Goal: Information Seeking & Learning: Learn about a topic

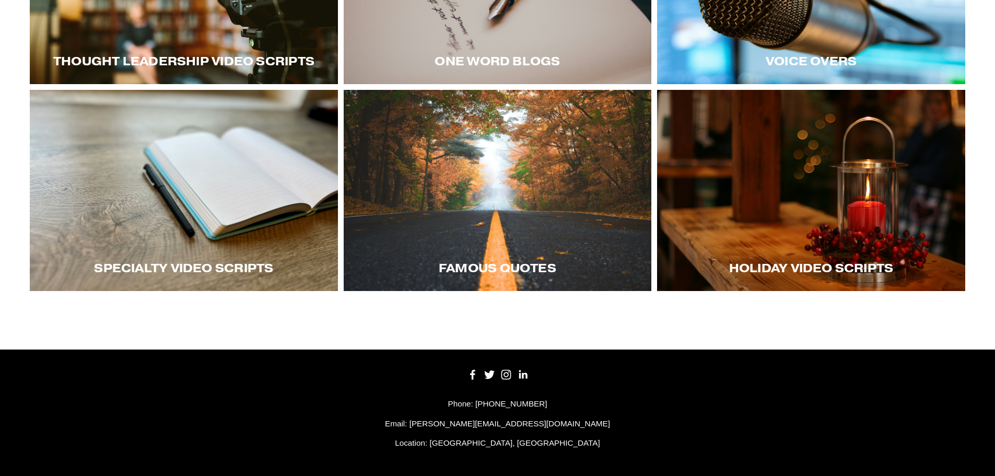
scroll to position [365, 0]
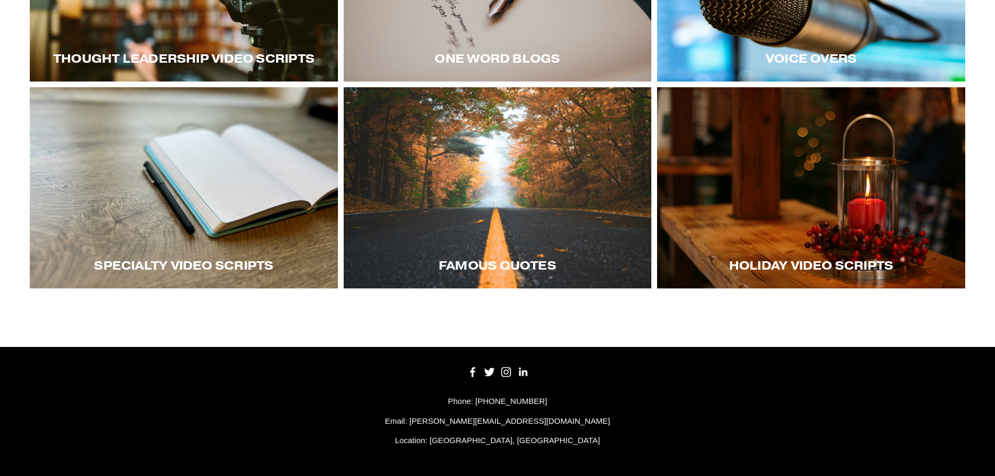
click at [259, 168] on div at bounding box center [184, 187] width 308 height 201
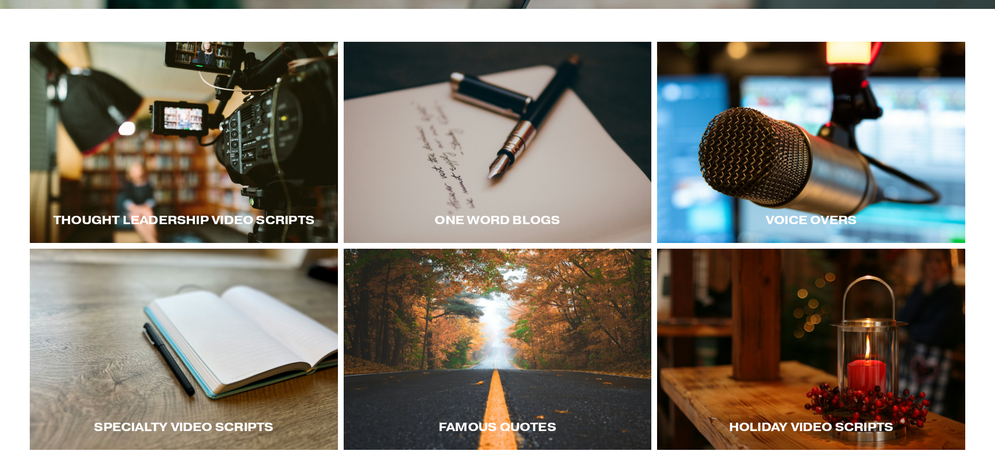
scroll to position [208, 0]
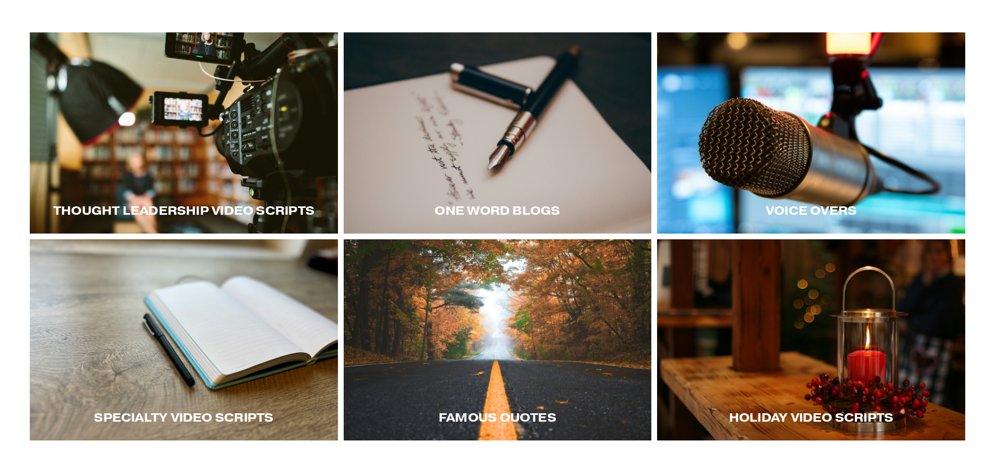
click at [182, 118] on div at bounding box center [184, 132] width 308 height 201
click at [216, 135] on div at bounding box center [184, 132] width 308 height 201
click at [518, 176] on div at bounding box center [498, 132] width 308 height 201
click at [765, 157] on div at bounding box center [811, 132] width 308 height 201
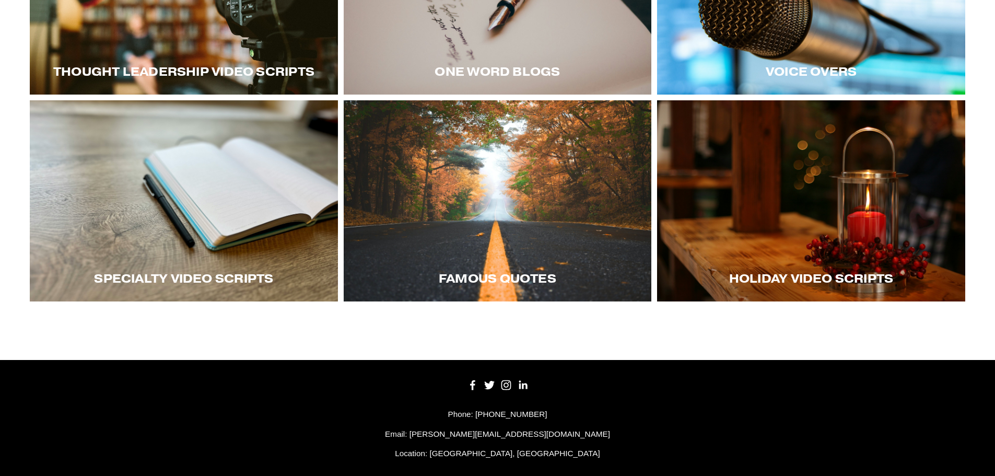
scroll to position [365, 0]
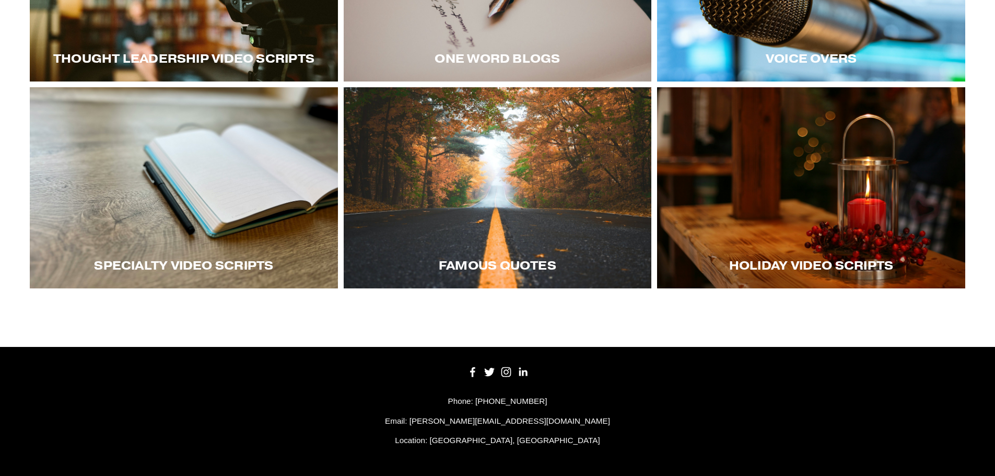
click at [806, 243] on div "Holiday Video Scripts" at bounding box center [811, 265] width 308 height 46
click at [848, 211] on div at bounding box center [811, 187] width 308 height 201
click at [476, 222] on div at bounding box center [498, 187] width 308 height 201
click at [146, 192] on div at bounding box center [184, 187] width 308 height 201
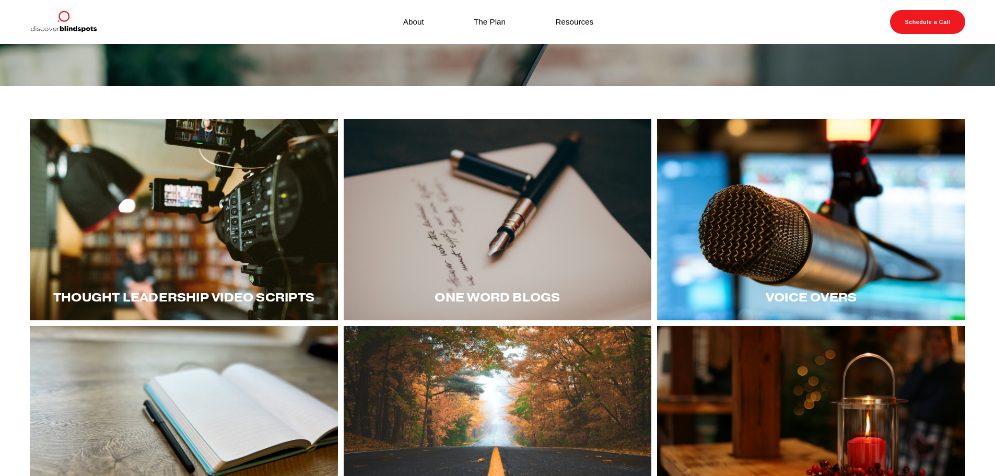
scroll to position [103, 0]
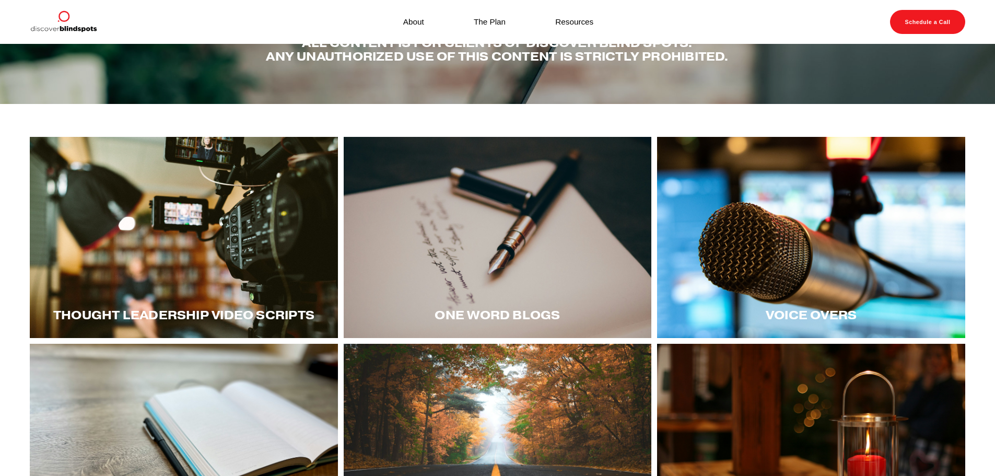
click at [176, 189] on div at bounding box center [184, 237] width 308 height 201
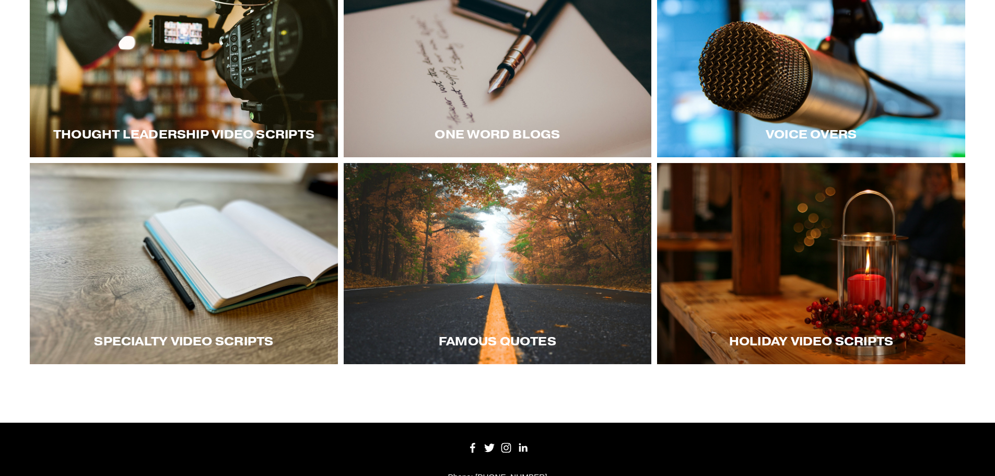
scroll to position [312, 0]
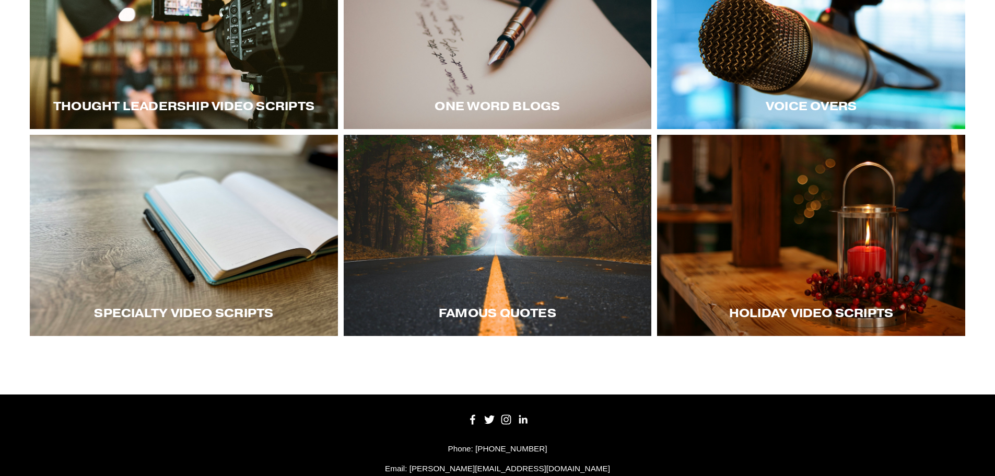
click at [760, 95] on div "Voice Overs" at bounding box center [811, 106] width 308 height 46
click at [829, 68] on div at bounding box center [811, 28] width 308 height 201
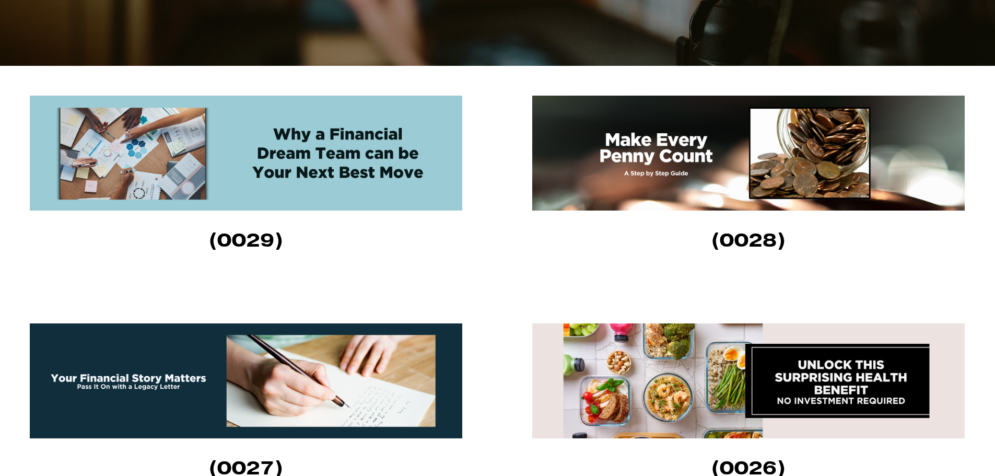
scroll to position [366, 0]
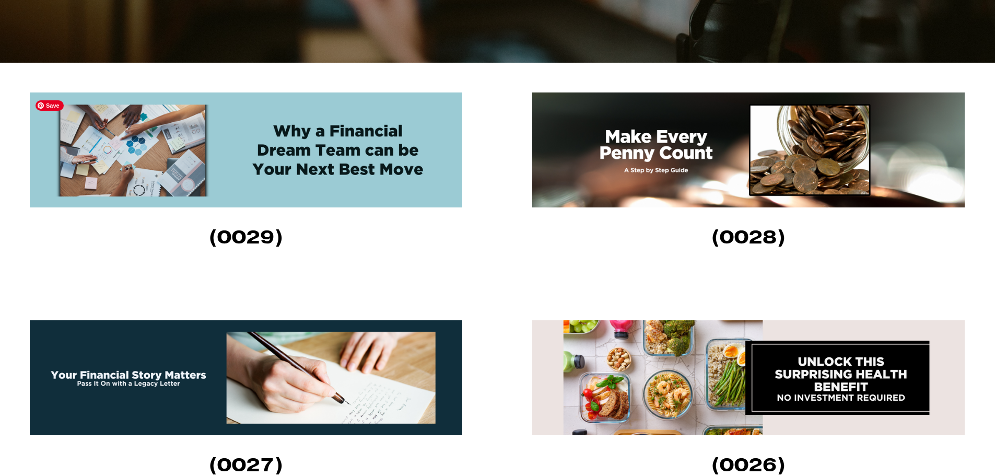
click at [288, 147] on img at bounding box center [246, 149] width 433 height 115
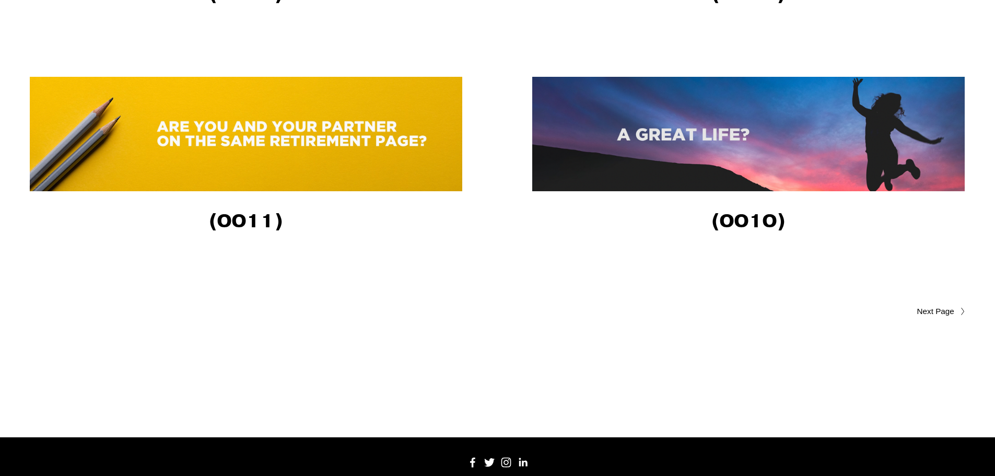
scroll to position [2456, 0]
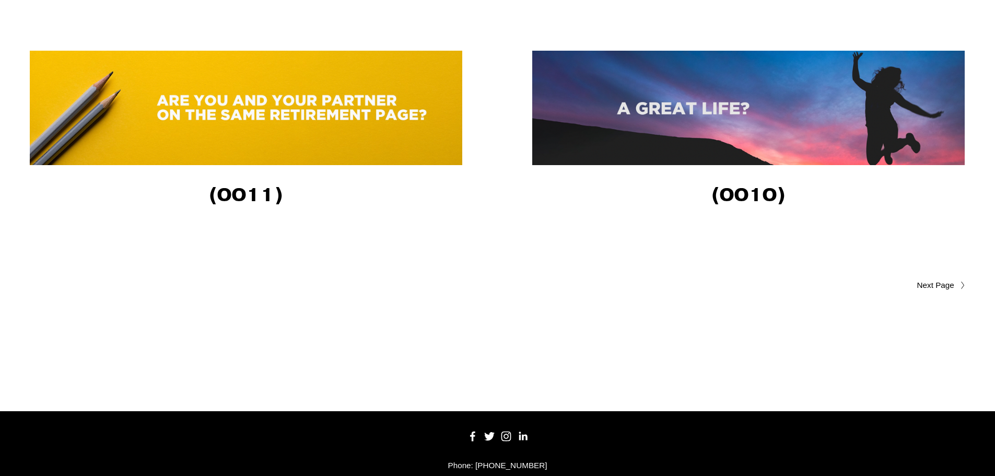
click at [938, 286] on span "Older Posts" at bounding box center [915, 285] width 79 height 13
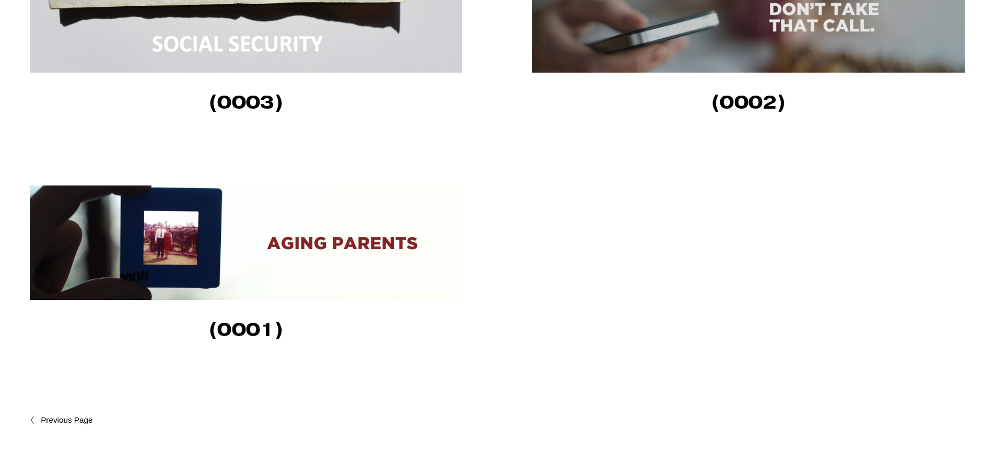
scroll to position [1202, 0]
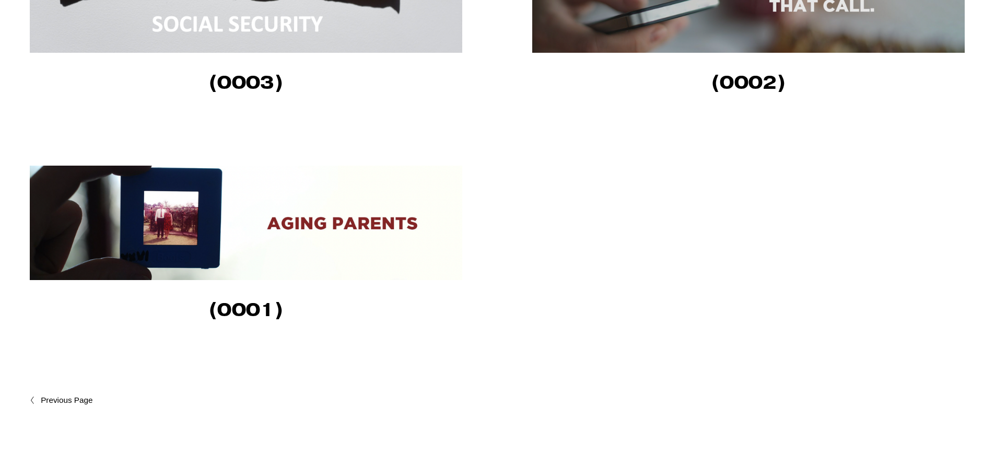
click at [66, 403] on span "Newer Posts" at bounding box center [89, 400] width 97 height 13
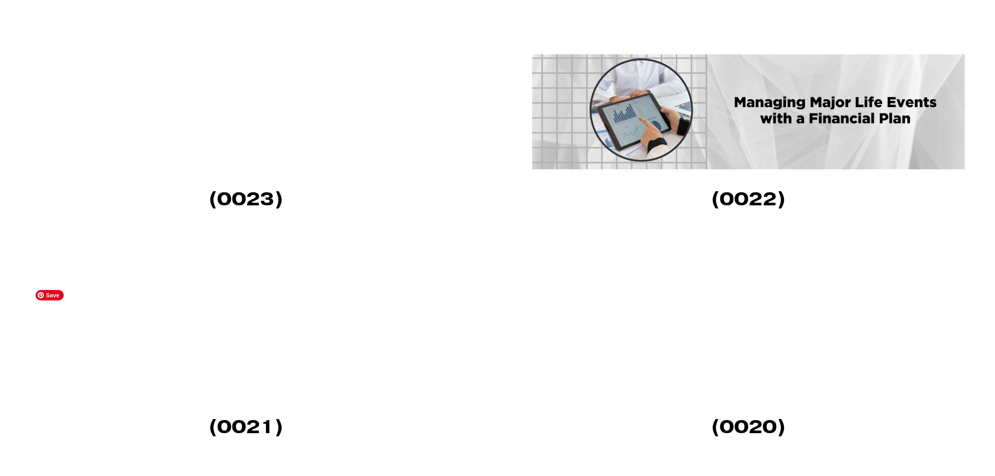
scroll to position [993, 0]
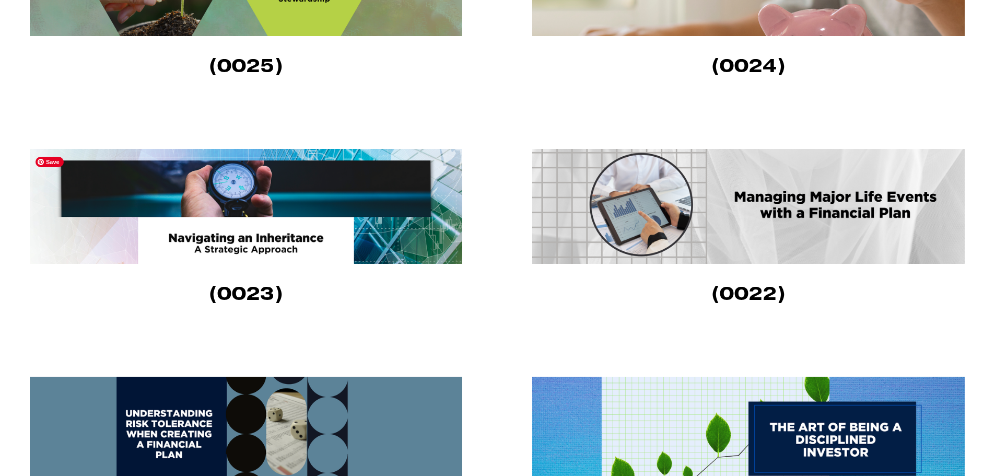
click at [335, 216] on img at bounding box center [246, 206] width 433 height 115
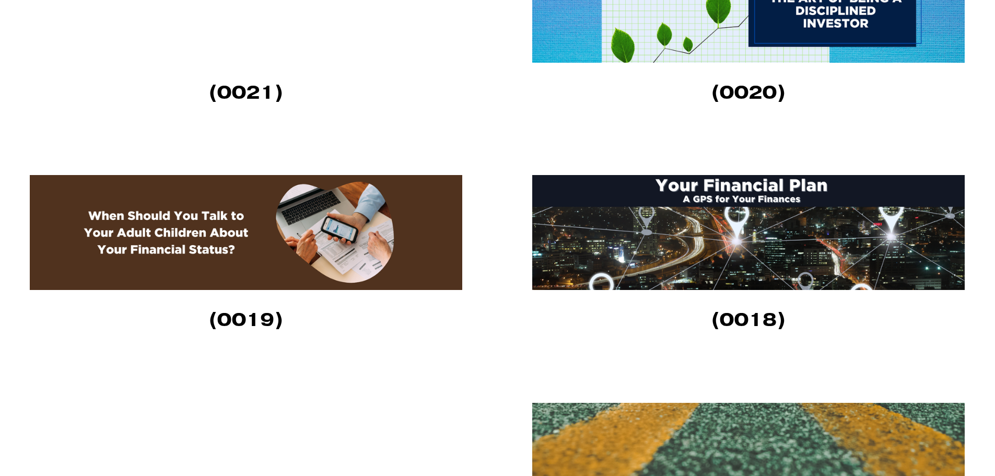
scroll to position [1359, 0]
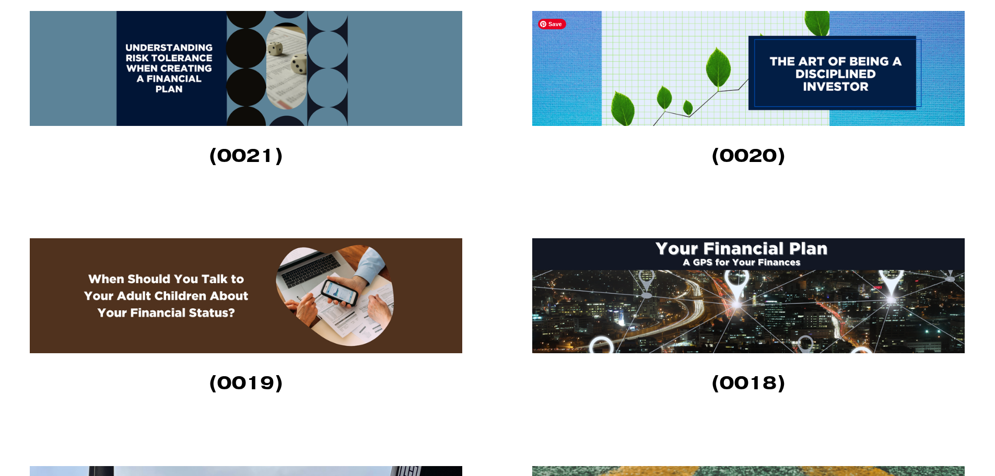
click at [838, 92] on img at bounding box center [748, 68] width 433 height 115
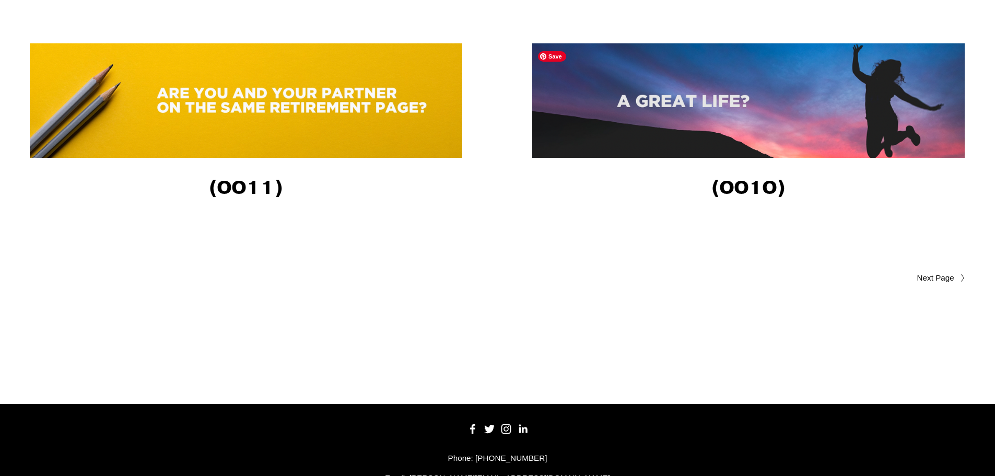
scroll to position [2507, 0]
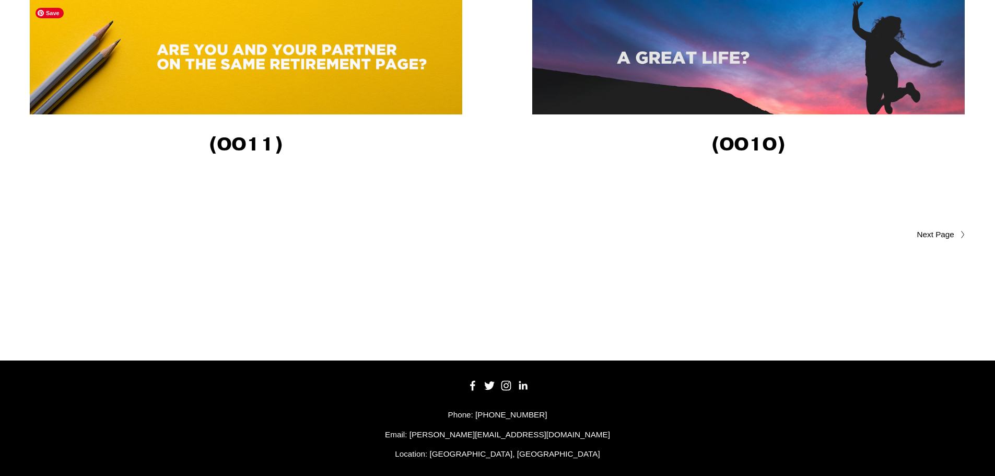
click at [331, 65] on img at bounding box center [246, 57] width 433 height 114
click at [649, 63] on img at bounding box center [748, 57] width 433 height 114
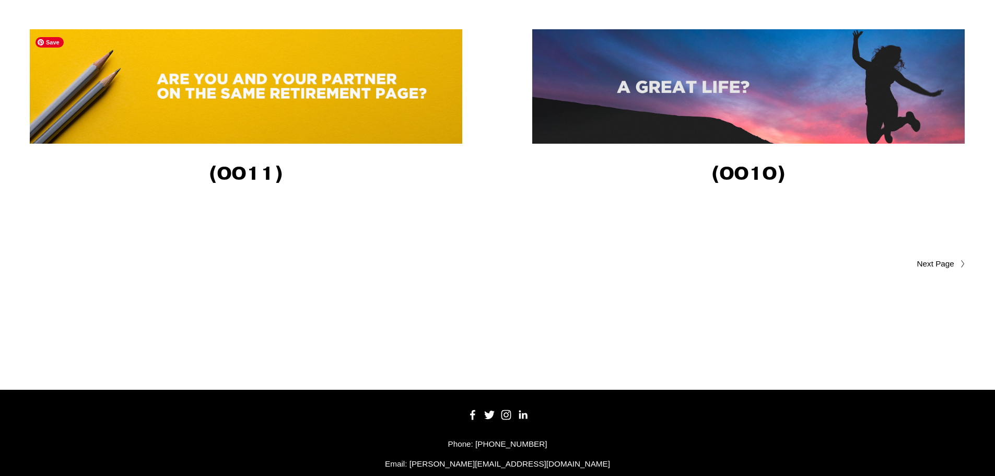
scroll to position [2454, 0]
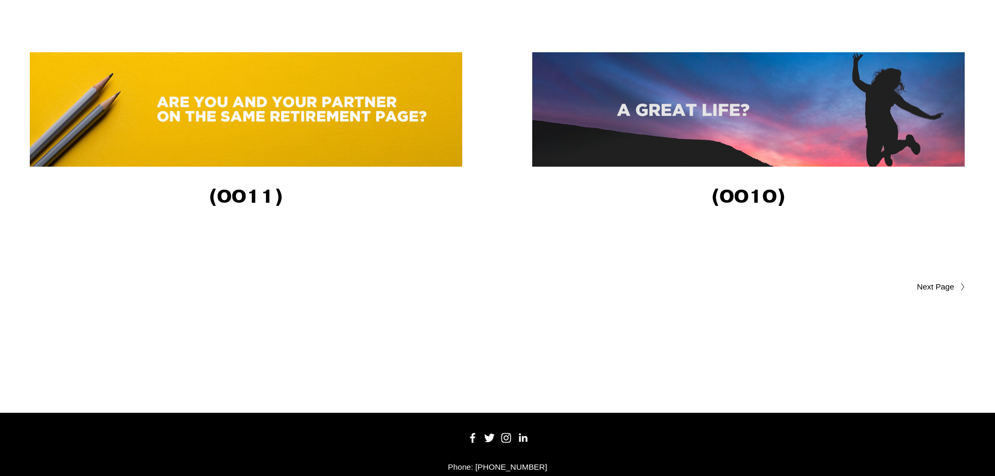
click at [946, 293] on span "Older Posts" at bounding box center [915, 287] width 79 height 13
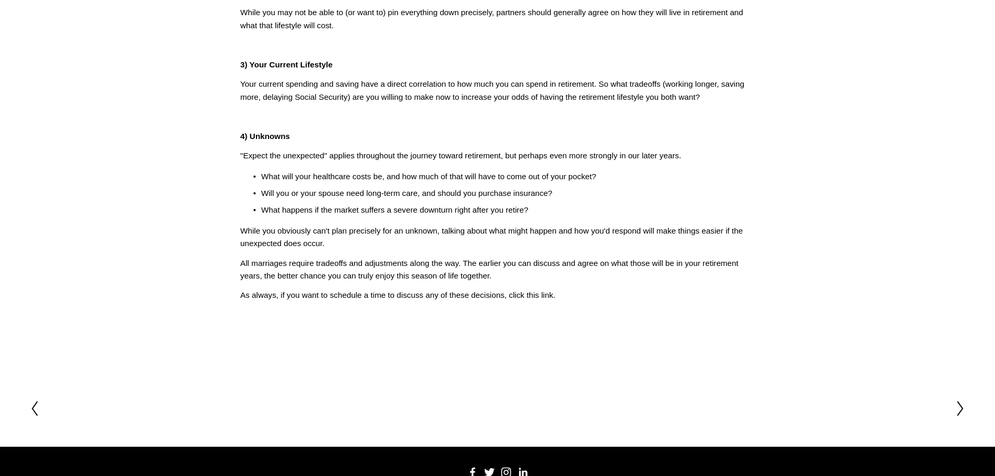
scroll to position [209, 0]
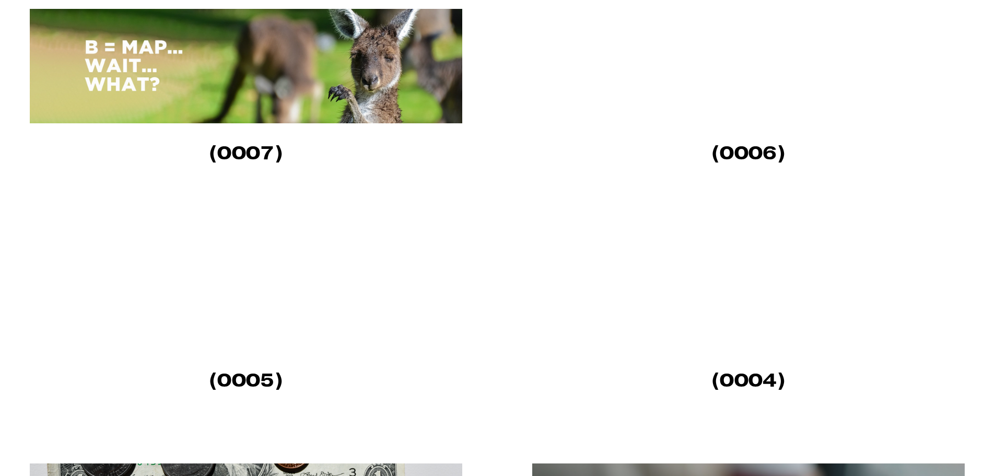
scroll to position [679, 0]
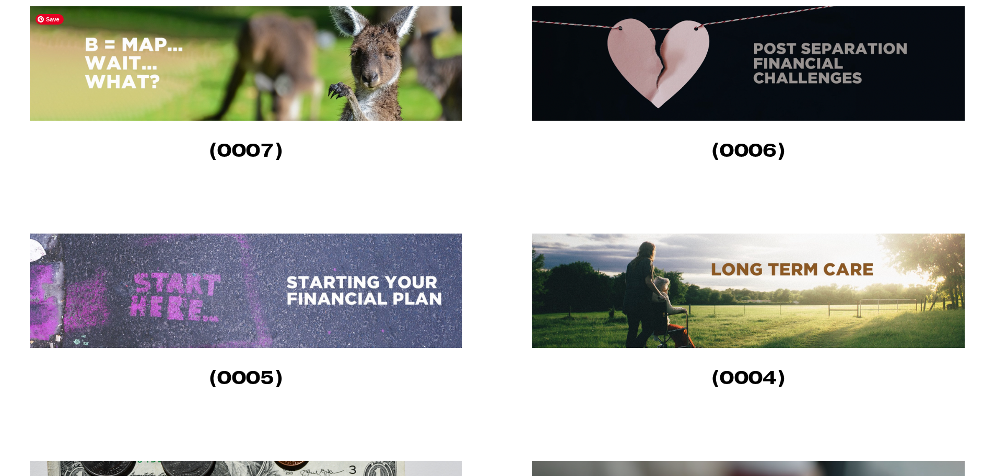
click at [175, 51] on img at bounding box center [246, 63] width 433 height 114
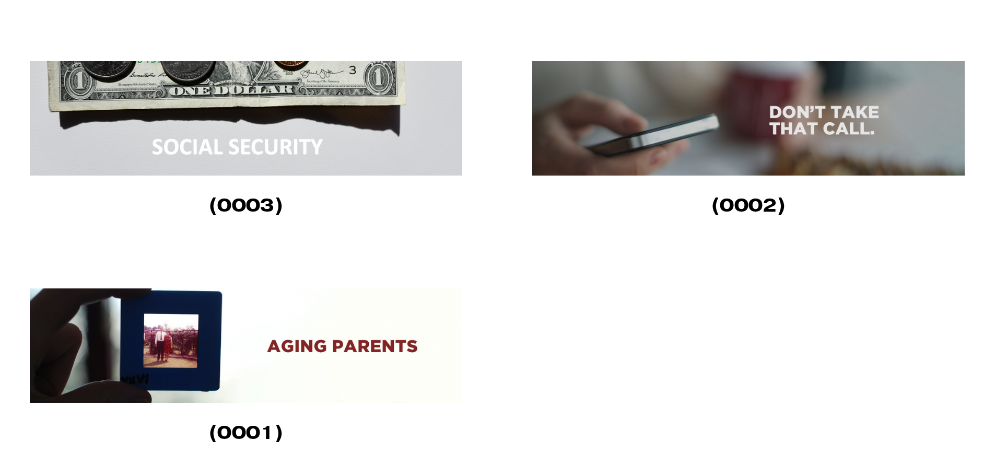
scroll to position [1097, 0]
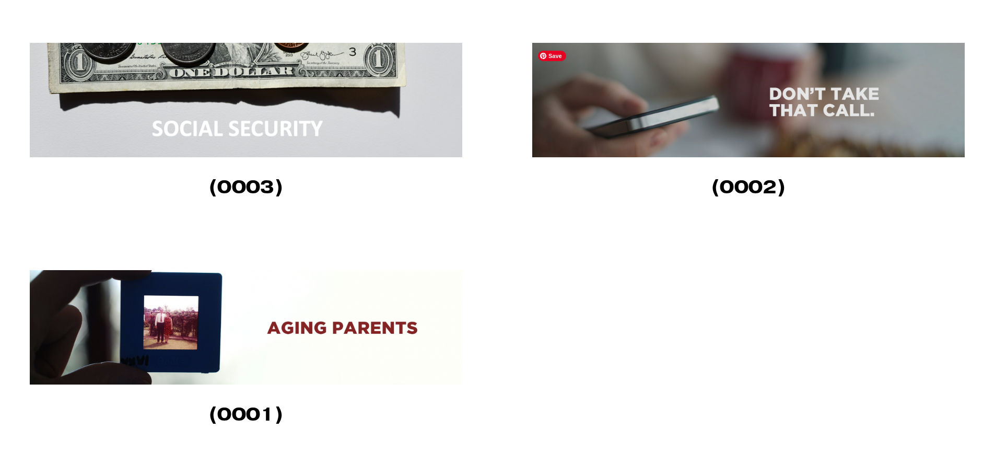
click at [802, 108] on img at bounding box center [748, 100] width 433 height 114
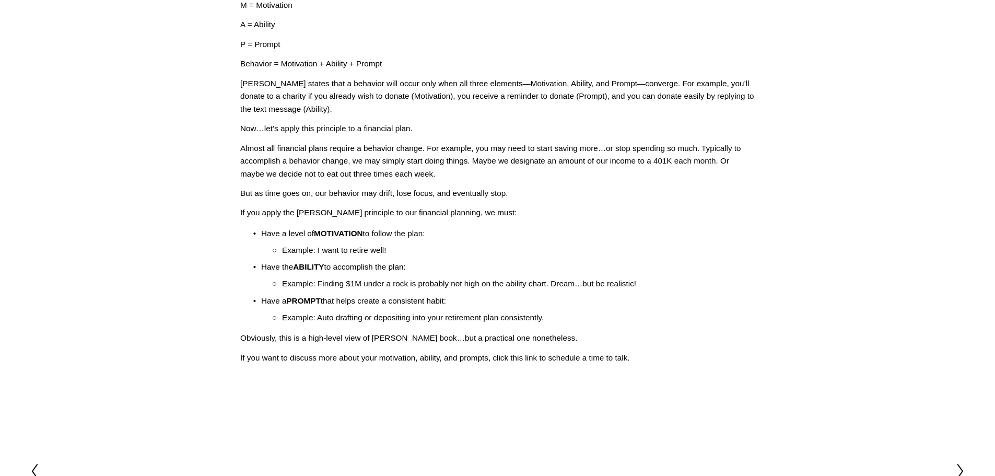
scroll to position [261, 0]
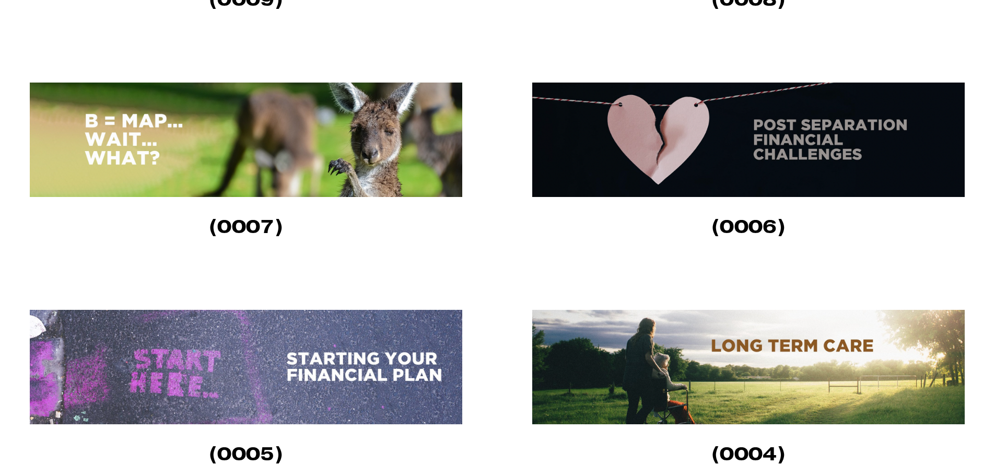
scroll to position [627, 0]
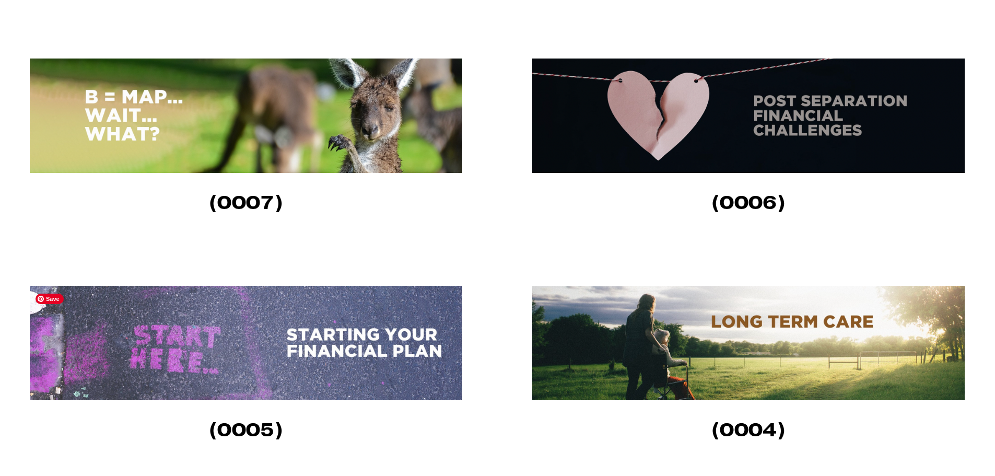
click at [285, 362] on img at bounding box center [246, 343] width 433 height 114
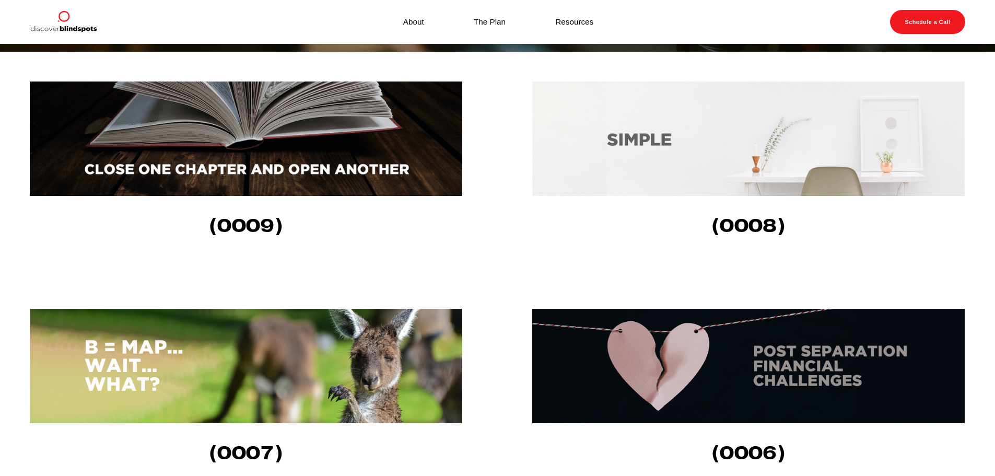
scroll to position [366, 0]
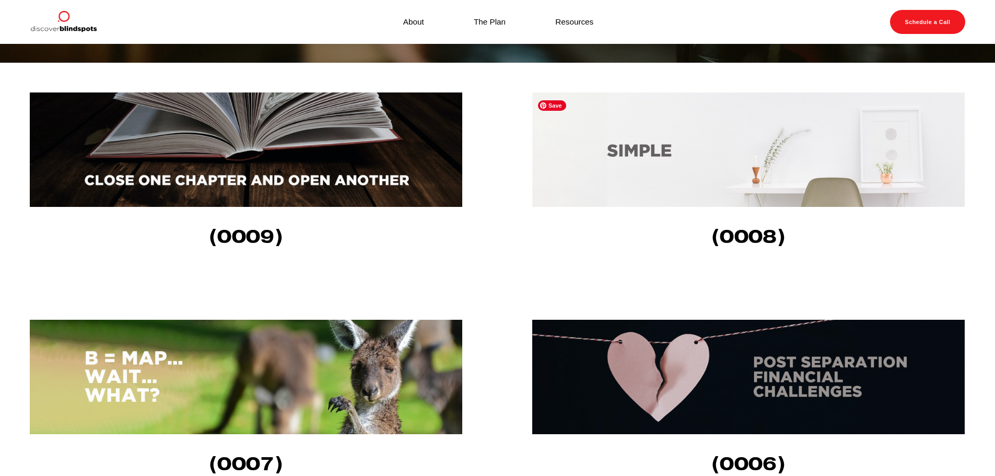
click at [670, 143] on img at bounding box center [748, 149] width 433 height 114
click at [311, 157] on img at bounding box center [246, 149] width 433 height 114
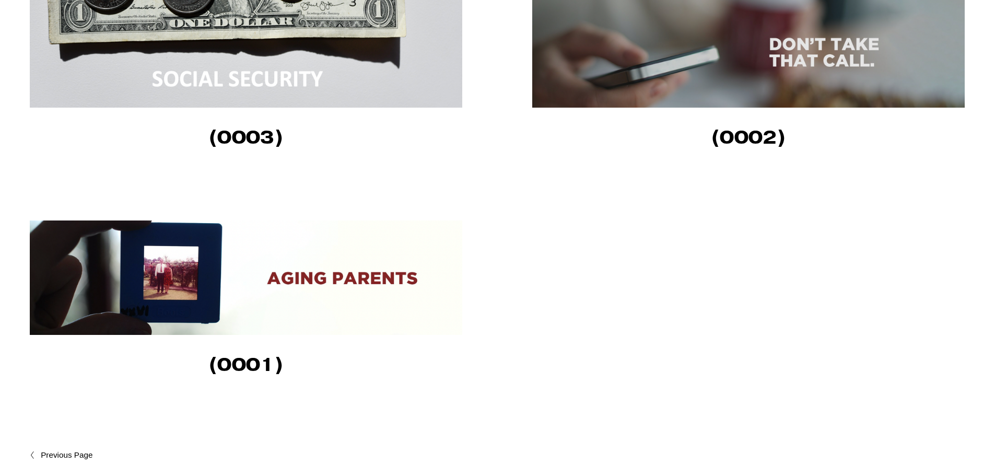
scroll to position [1254, 0]
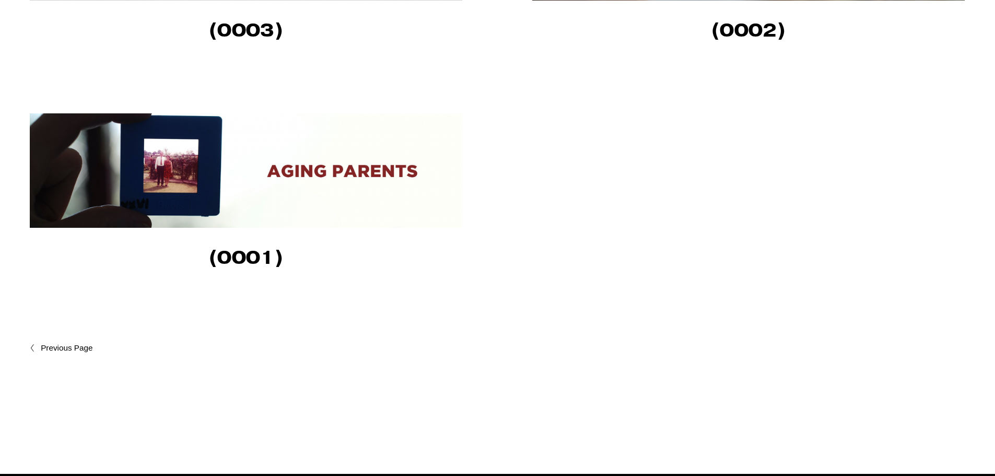
click at [50, 350] on span "Newer Posts" at bounding box center [89, 348] width 97 height 13
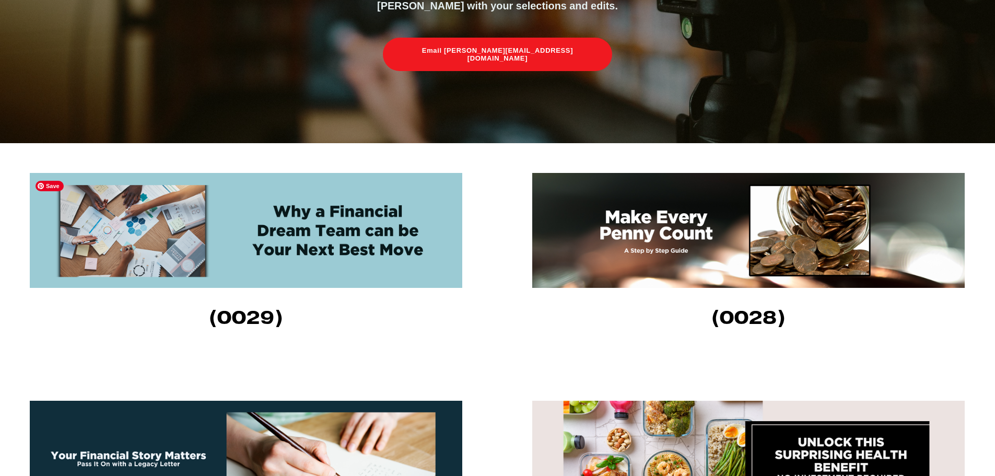
scroll to position [314, 0]
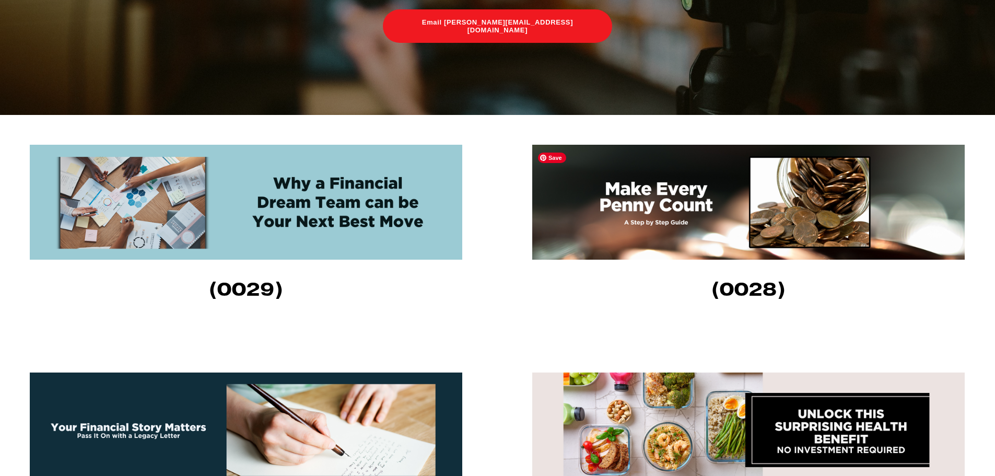
click at [743, 188] on img at bounding box center [748, 202] width 433 height 115
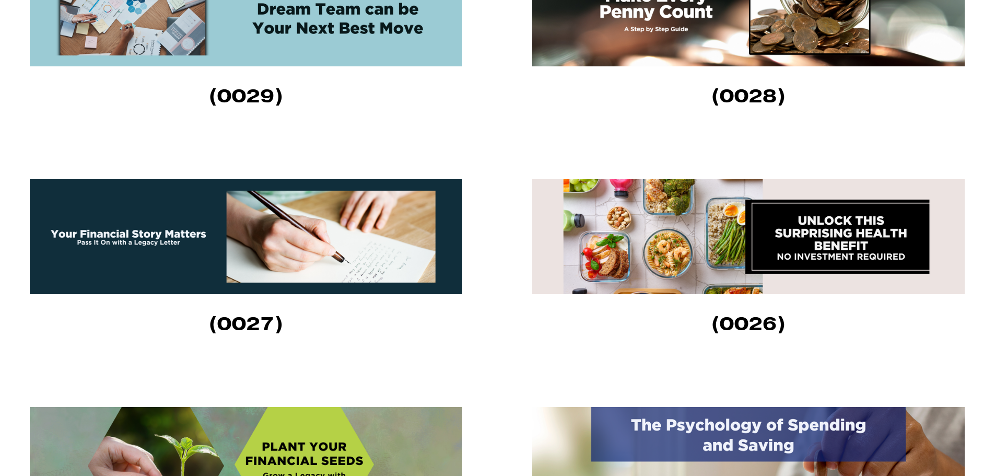
scroll to position [523, 0]
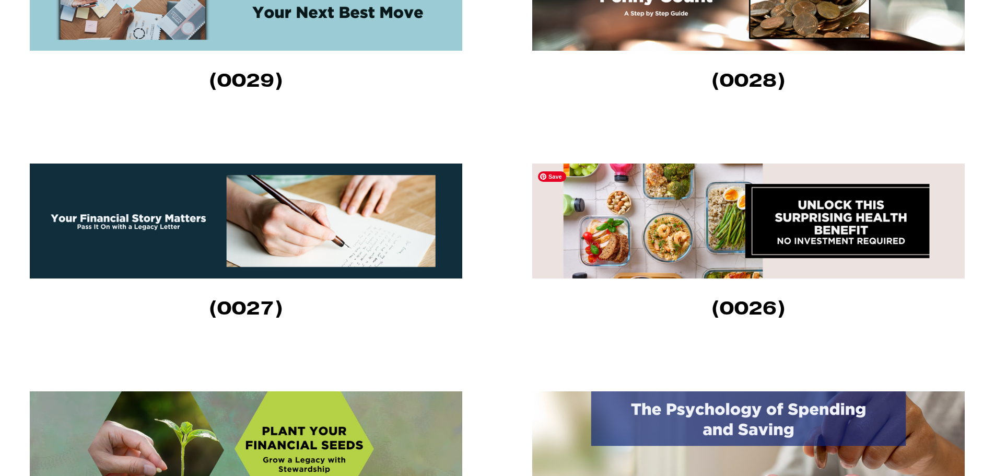
click at [685, 212] on img at bounding box center [748, 221] width 433 height 115
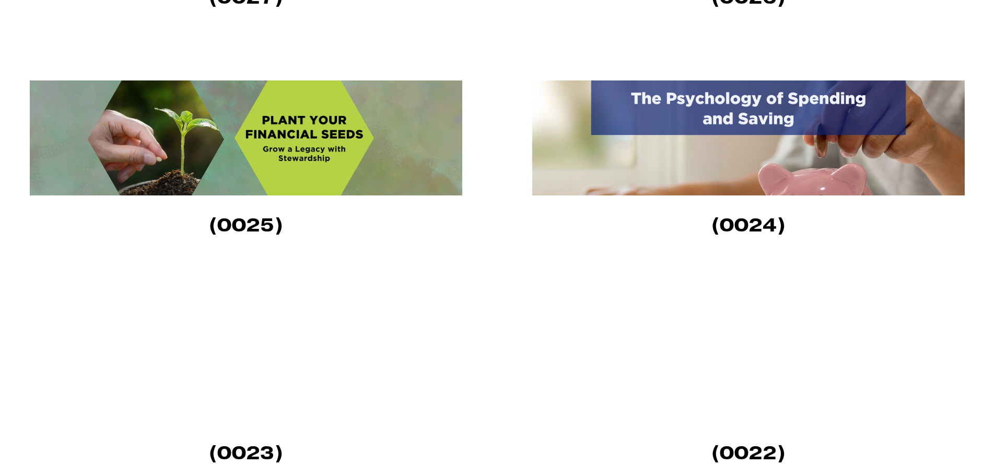
scroll to position [836, 0]
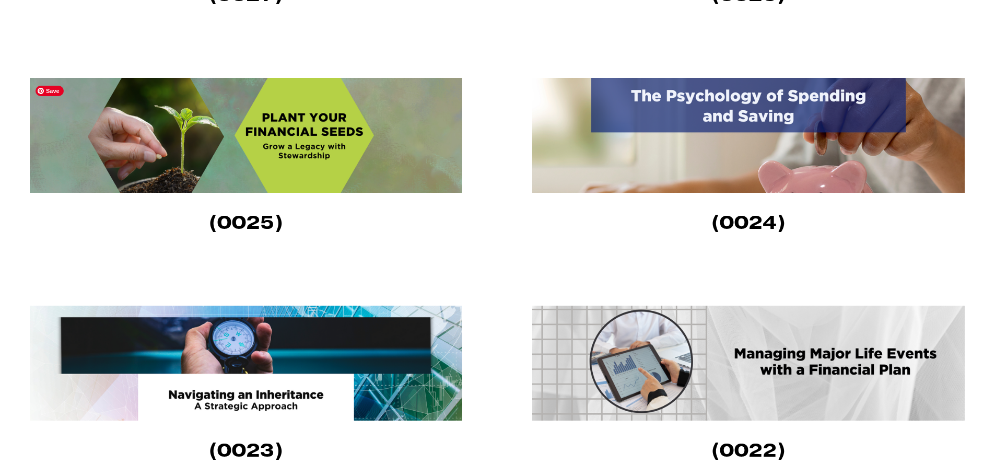
click at [265, 136] on img at bounding box center [246, 135] width 433 height 115
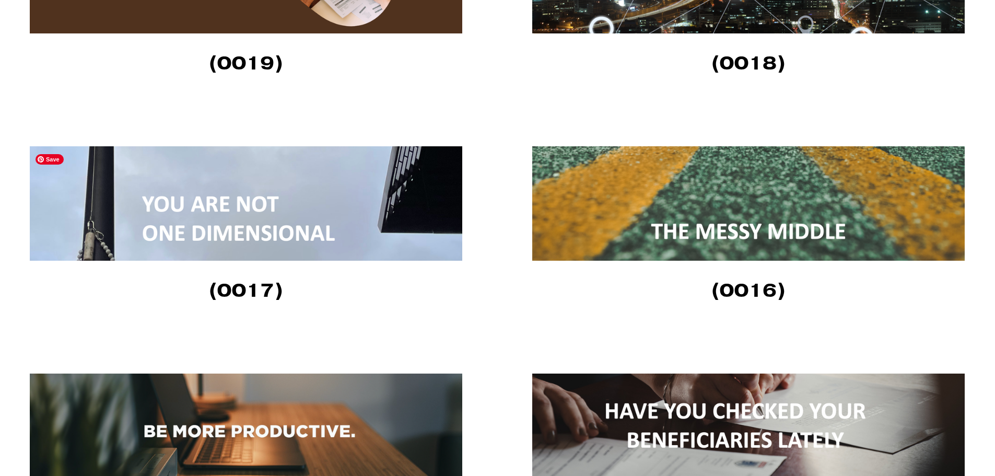
scroll to position [1724, 0]
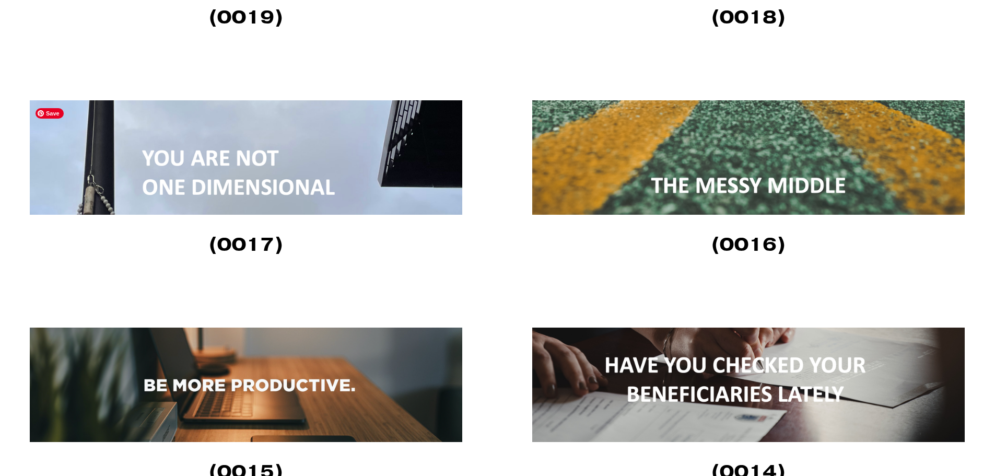
click at [192, 164] on img at bounding box center [246, 157] width 433 height 114
click at [794, 143] on img at bounding box center [748, 157] width 433 height 114
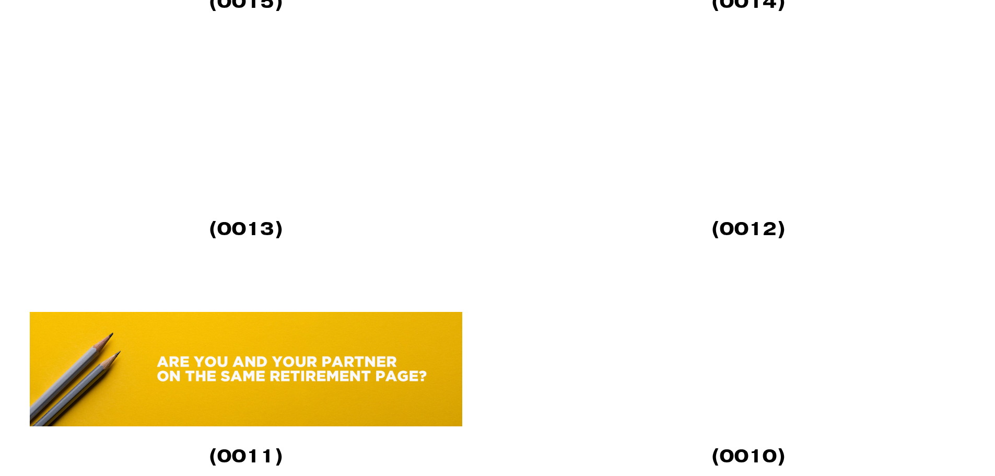
scroll to position [2247, 0]
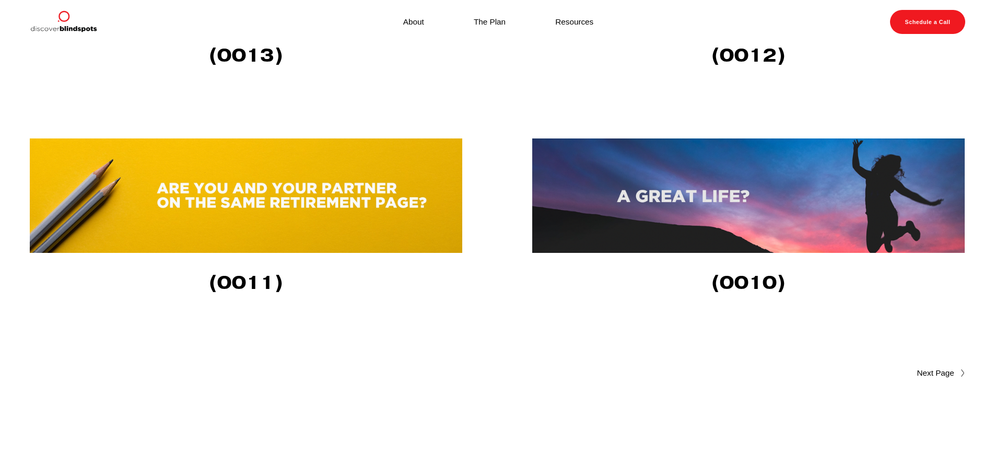
scroll to position [2352, 0]
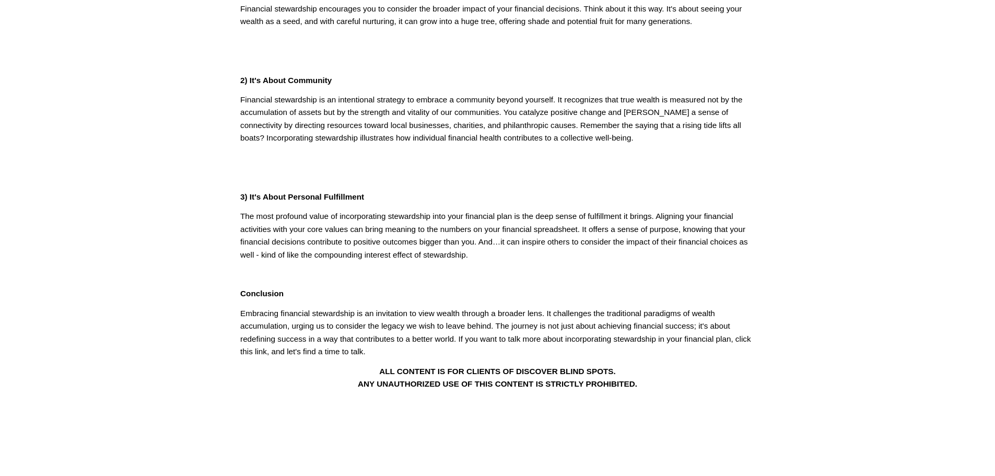
scroll to position [314, 0]
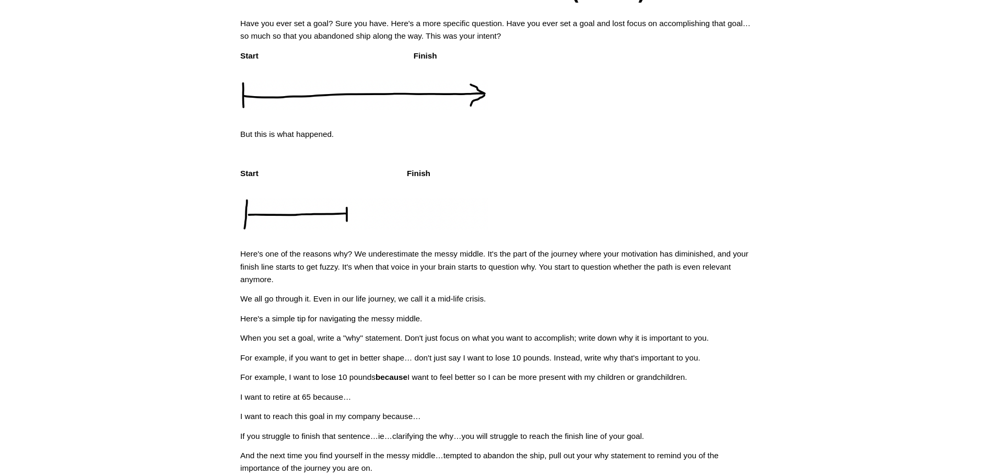
scroll to position [209, 0]
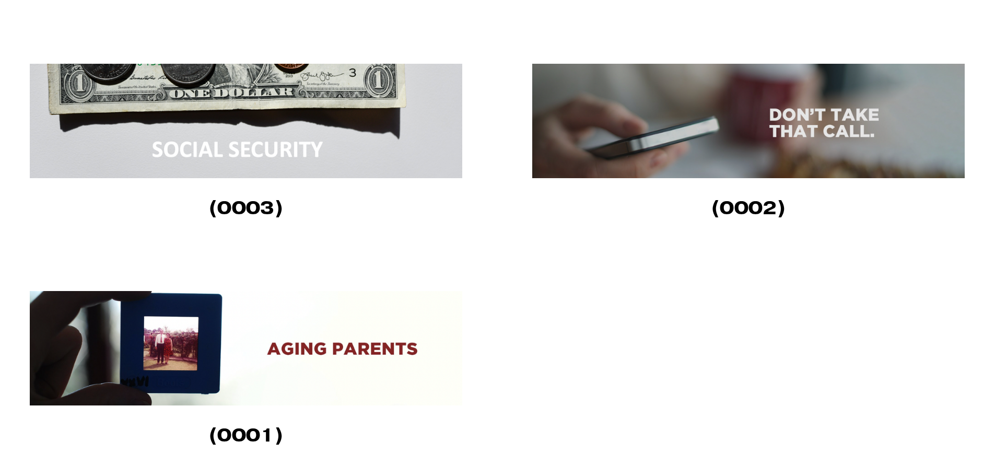
scroll to position [1254, 0]
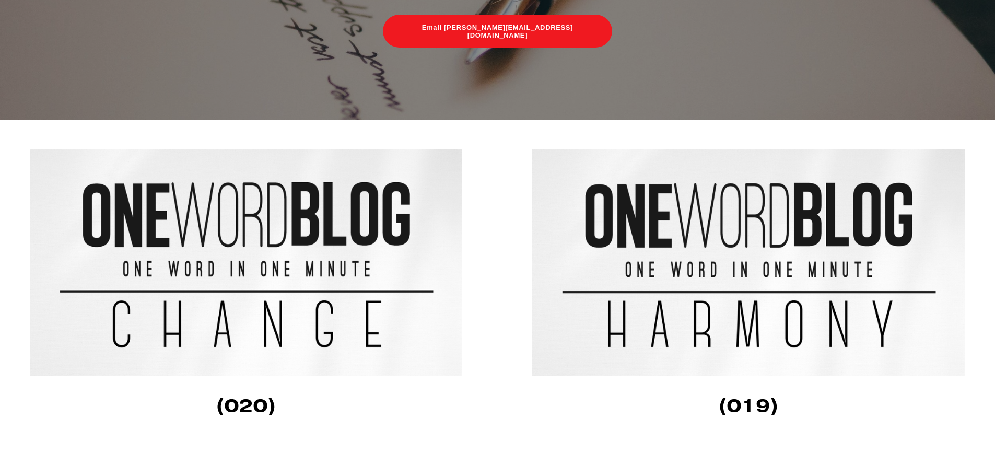
scroll to position [261, 0]
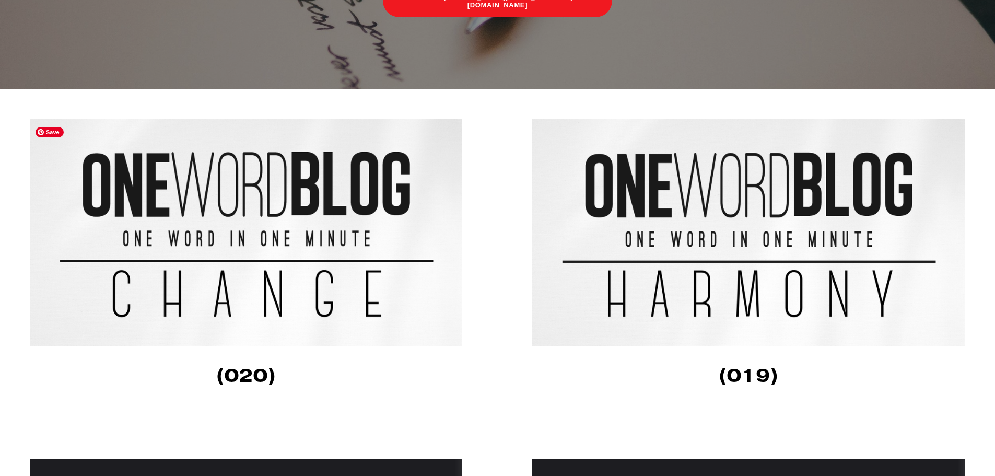
click at [192, 250] on img at bounding box center [247, 232] width 434 height 227
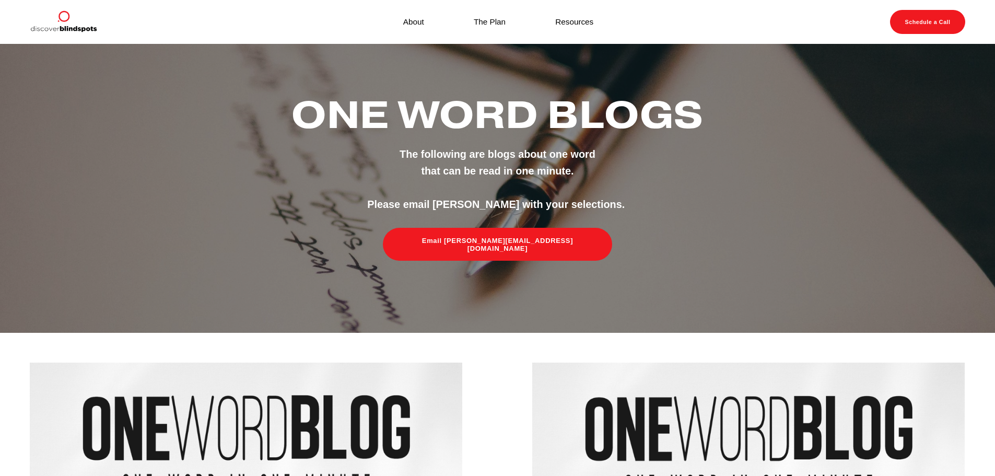
scroll to position [0, 0]
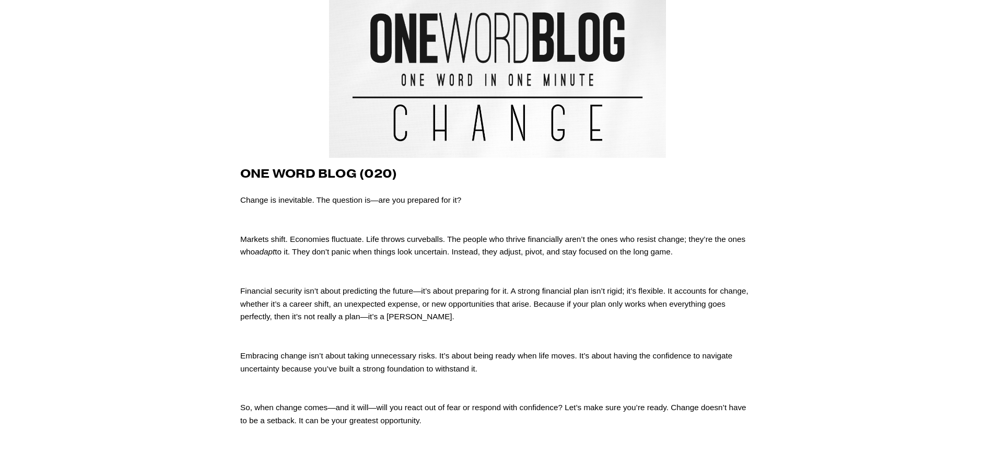
scroll to position [52, 0]
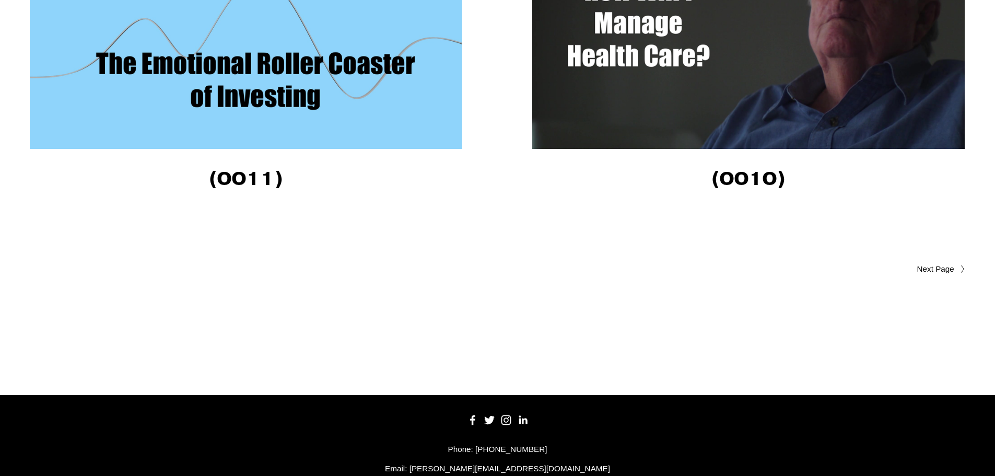
scroll to position [3710, 0]
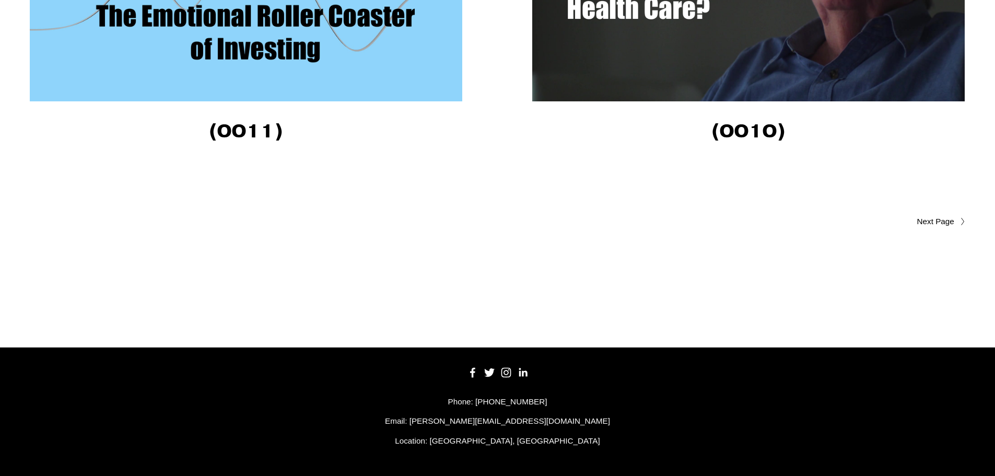
click at [939, 220] on span "Older Posts" at bounding box center [915, 221] width 79 height 13
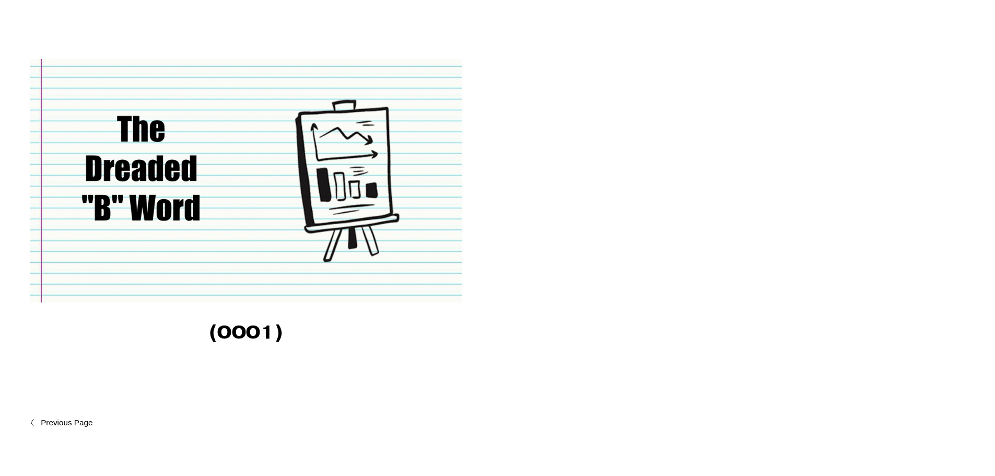
scroll to position [1829, 0]
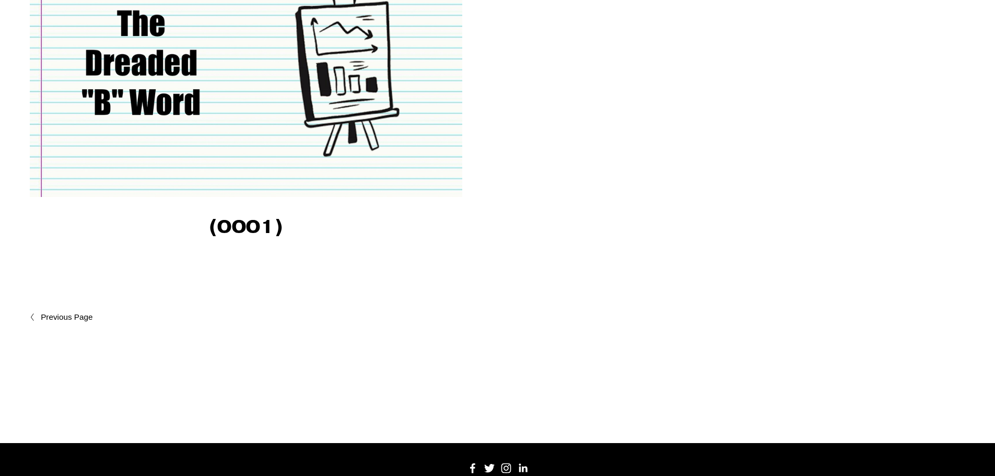
click at [55, 316] on span "Newer Posts" at bounding box center [89, 317] width 97 height 13
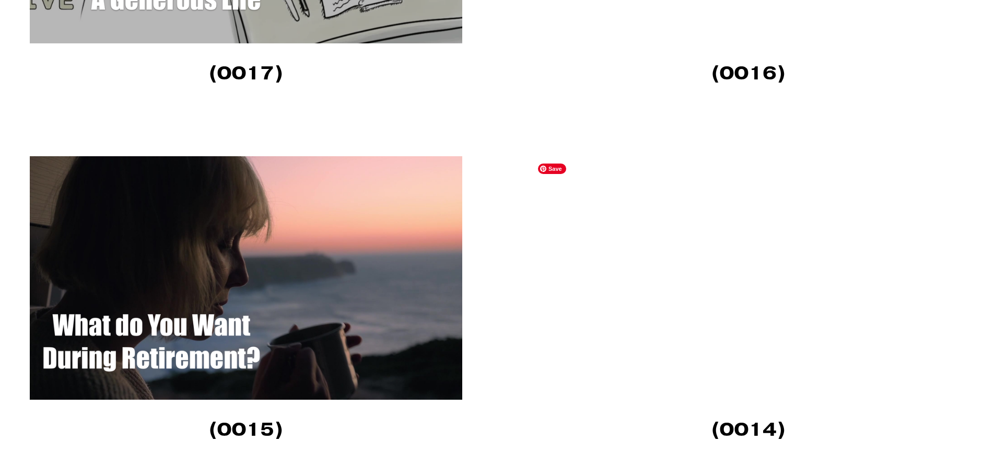
scroll to position [2717, 0]
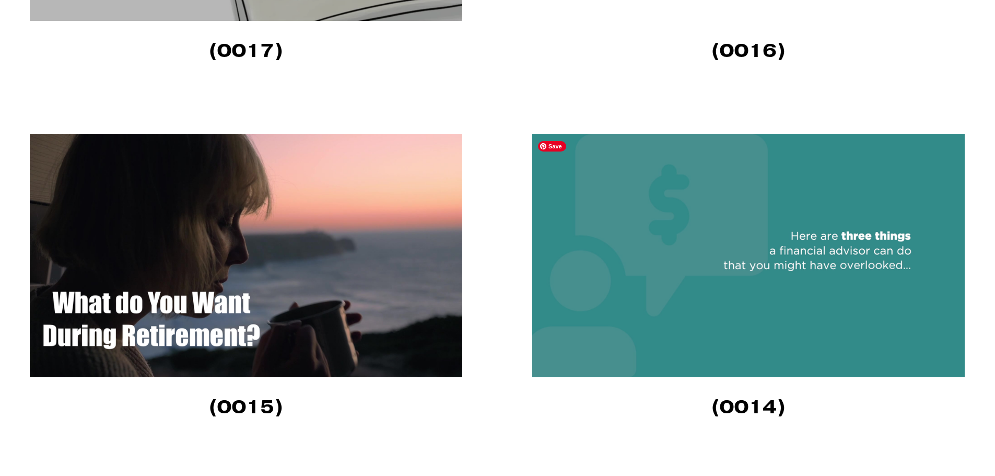
click at [692, 352] on img at bounding box center [748, 256] width 433 height 244
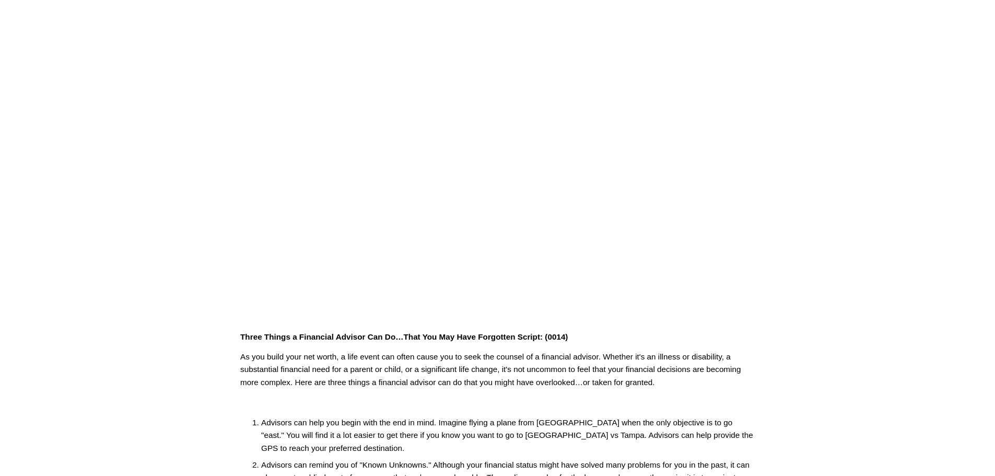
scroll to position [52, 0]
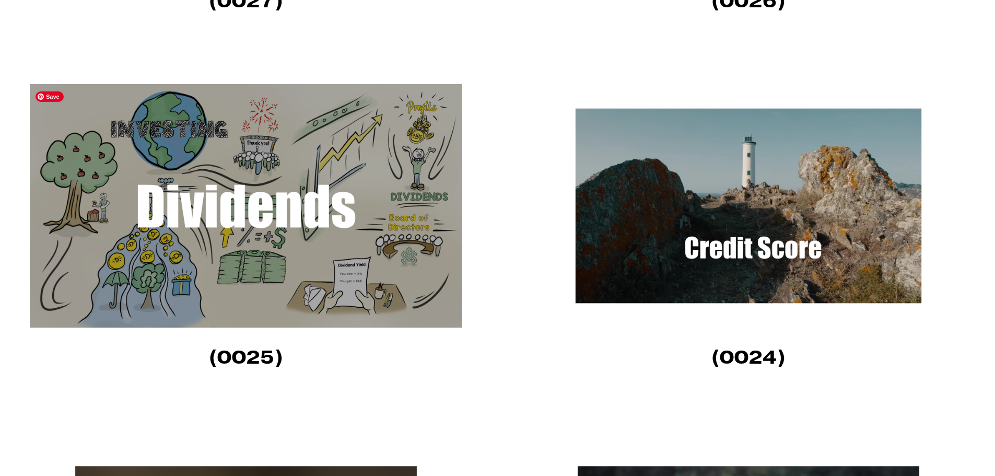
scroll to position [993, 0]
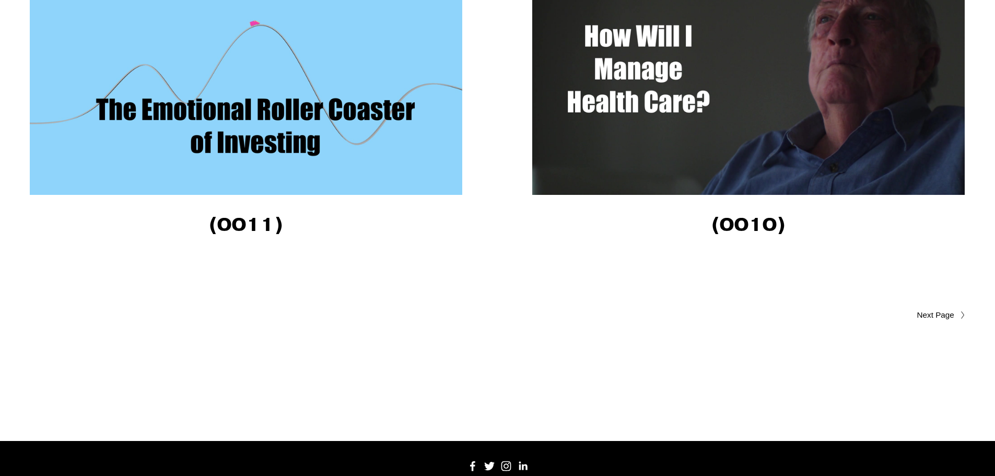
scroll to position [3658, 0]
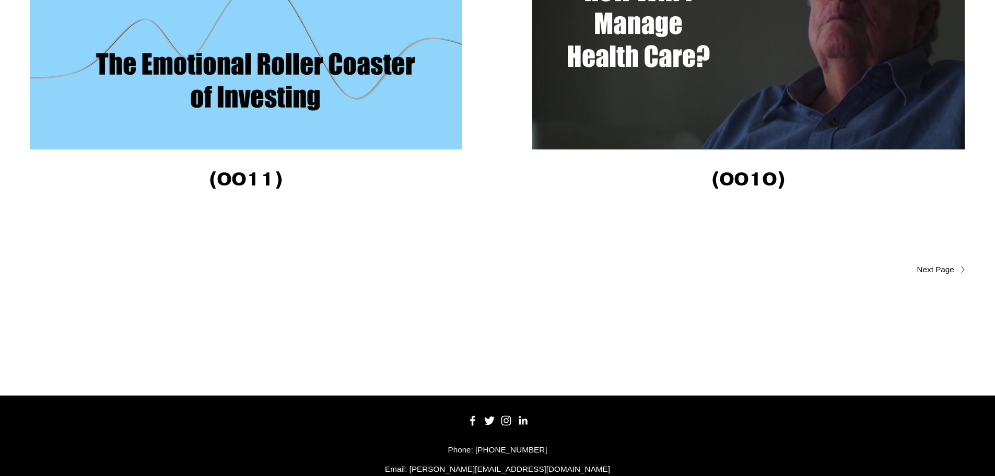
click at [944, 273] on span "Older Posts" at bounding box center [915, 269] width 79 height 13
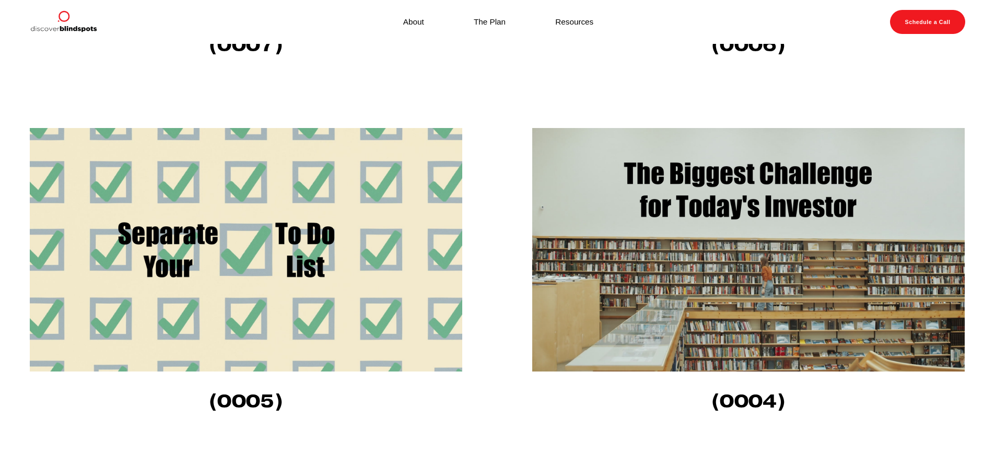
scroll to position [941, 0]
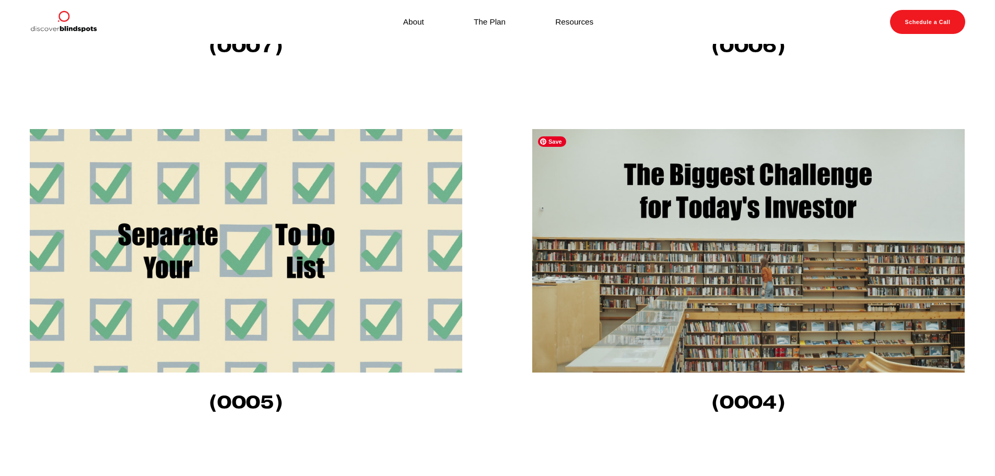
click at [633, 246] on img at bounding box center [748, 251] width 433 height 244
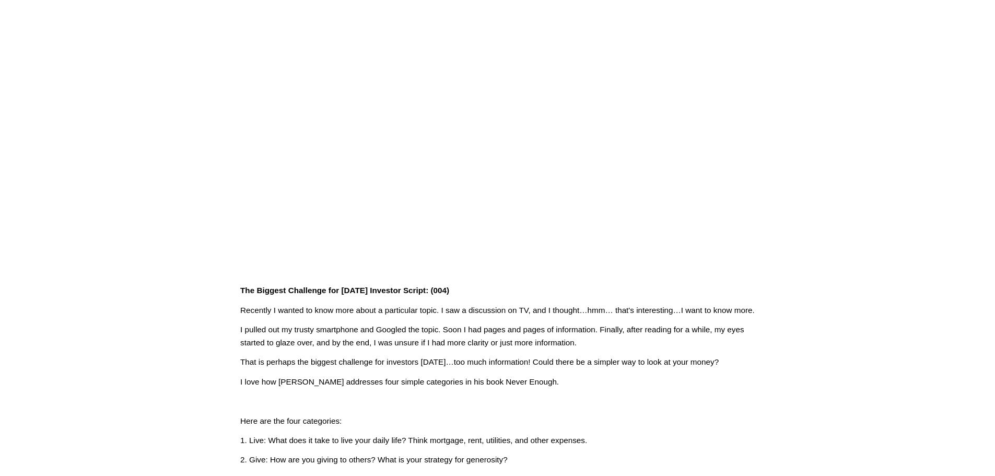
scroll to position [105, 0]
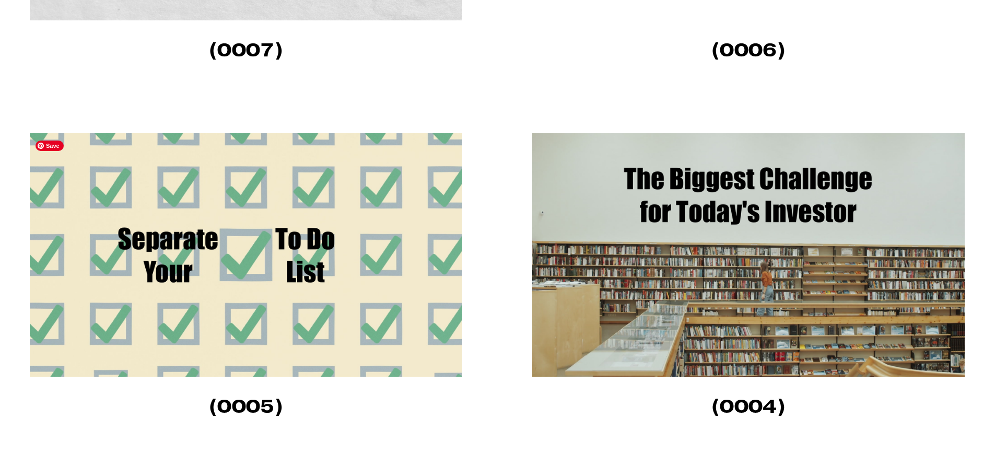
scroll to position [941, 0]
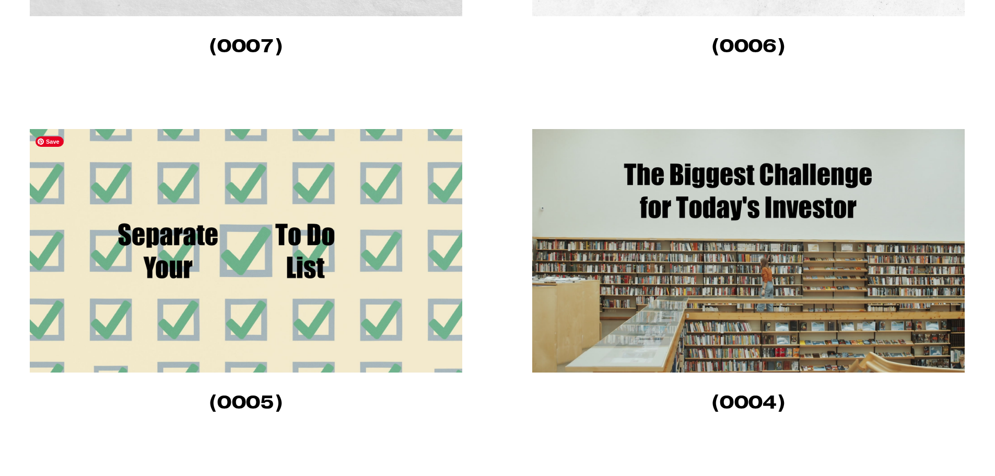
click at [291, 188] on img at bounding box center [246, 251] width 433 height 244
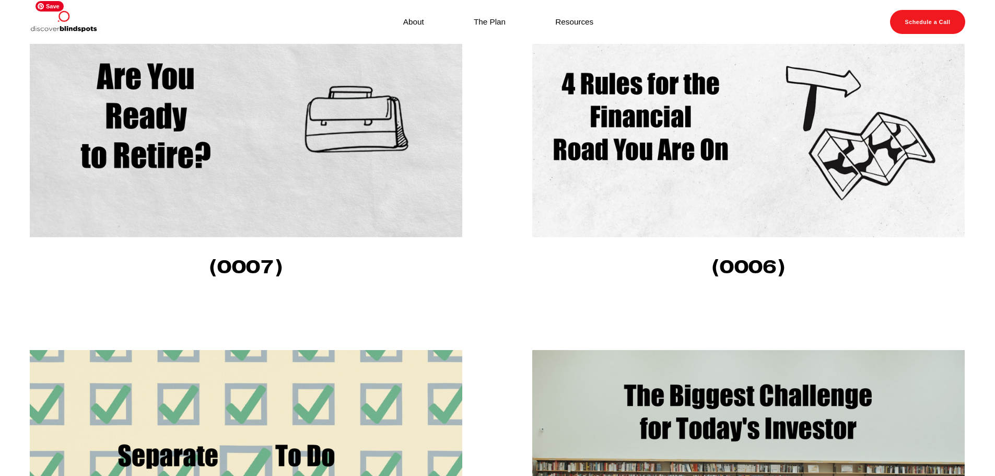
scroll to position [679, 0]
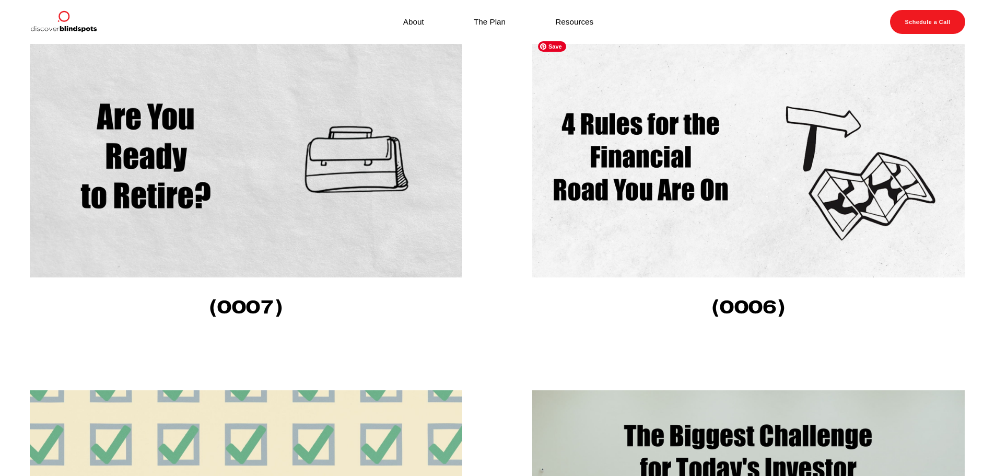
click at [590, 168] on img at bounding box center [748, 156] width 433 height 244
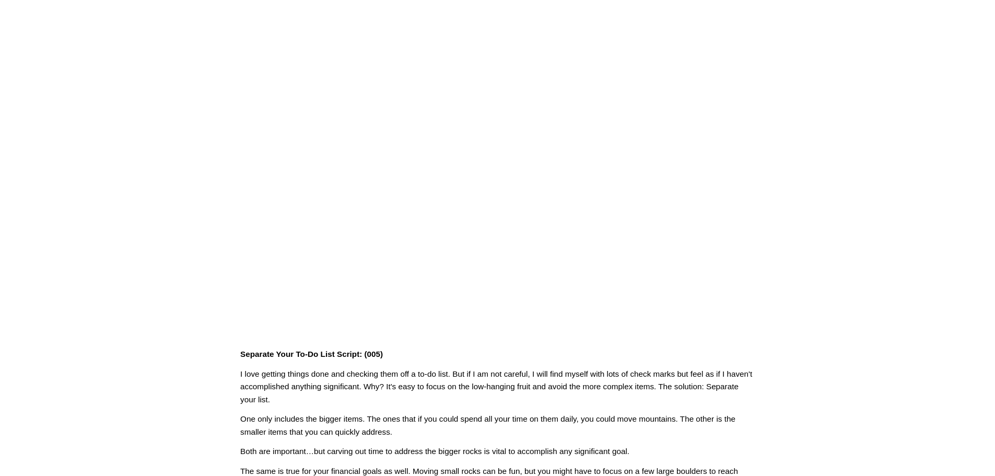
scroll to position [209, 0]
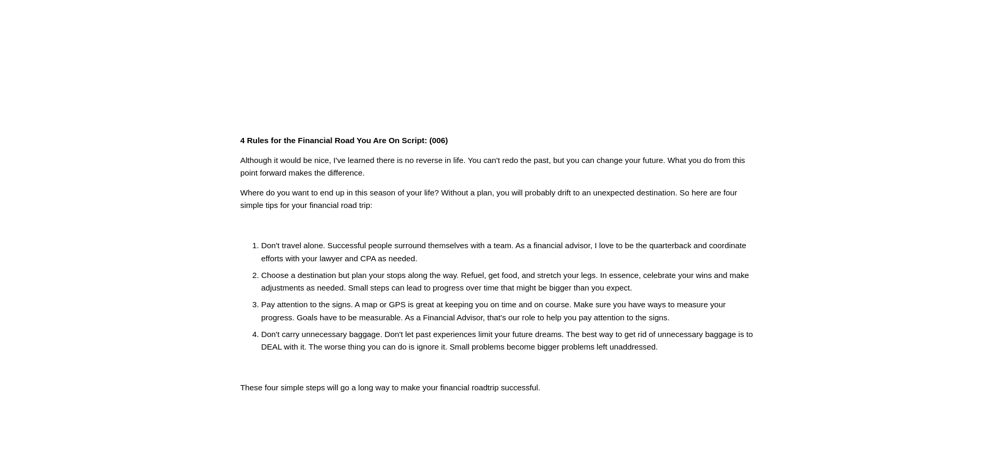
scroll to position [261, 0]
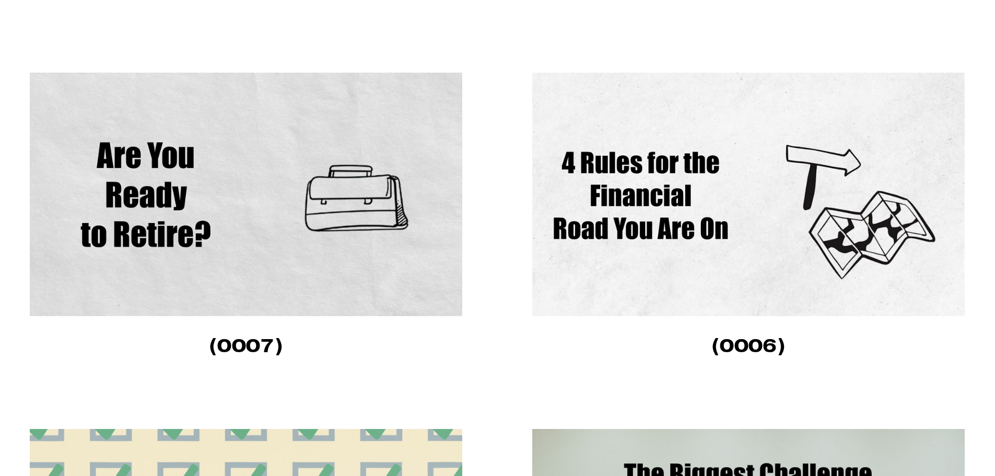
scroll to position [679, 0]
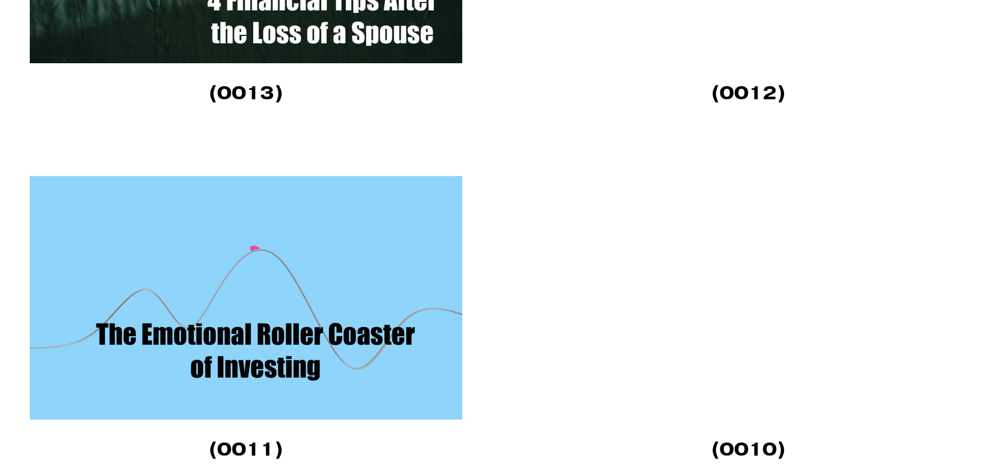
scroll to position [3658, 0]
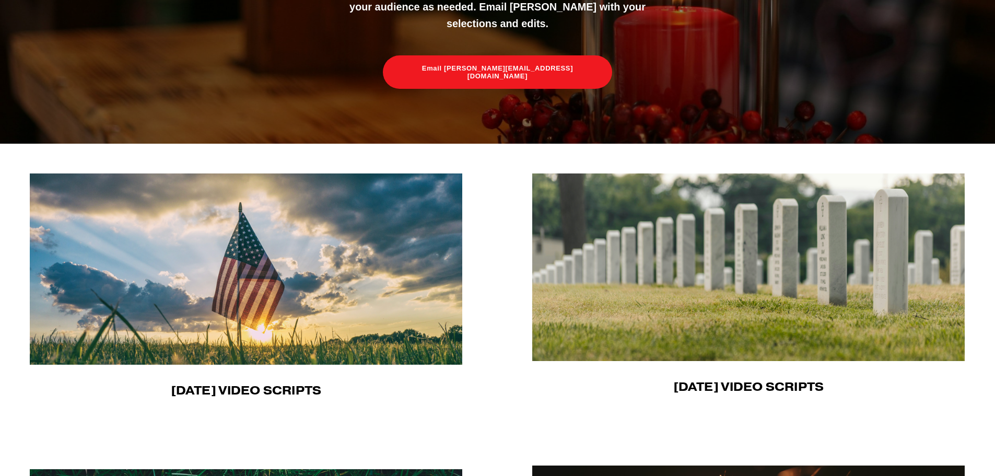
scroll to position [209, 0]
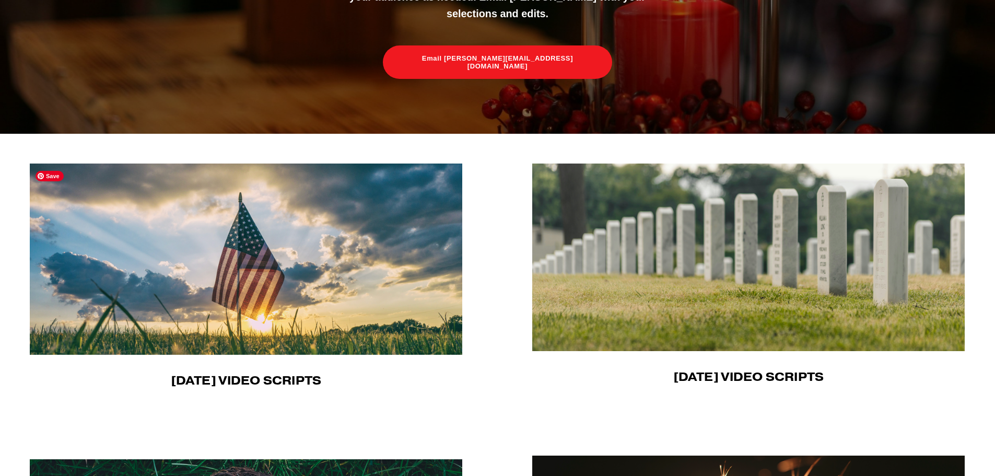
click at [225, 278] on img at bounding box center [247, 259] width 434 height 191
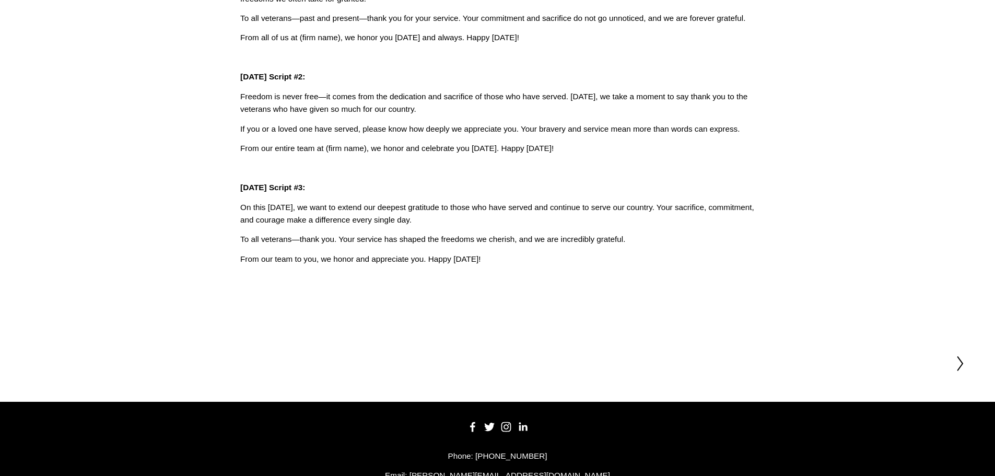
scroll to position [157, 0]
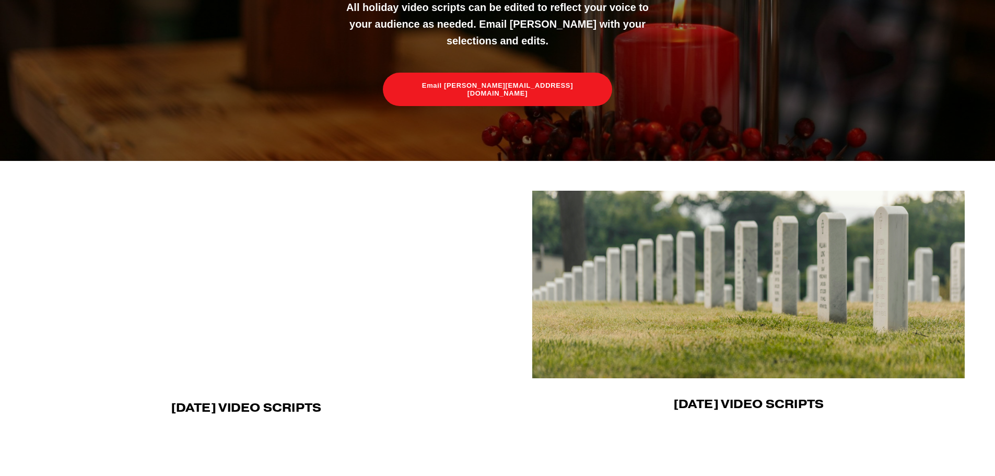
scroll to position [209, 0]
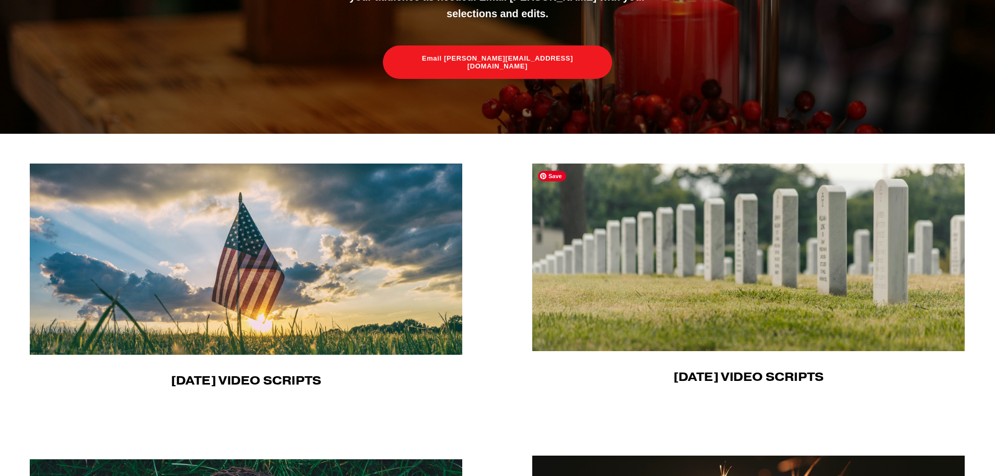
click at [598, 281] on img at bounding box center [748, 258] width 433 height 188
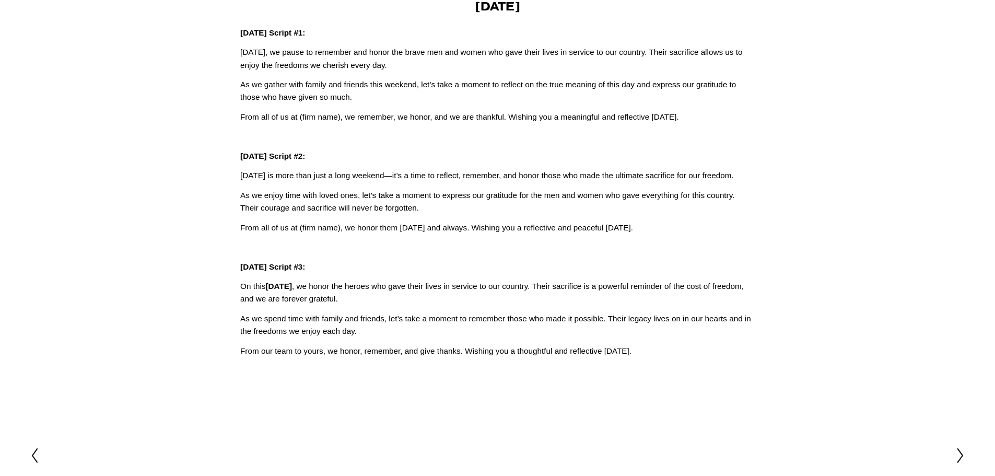
scroll to position [209, 0]
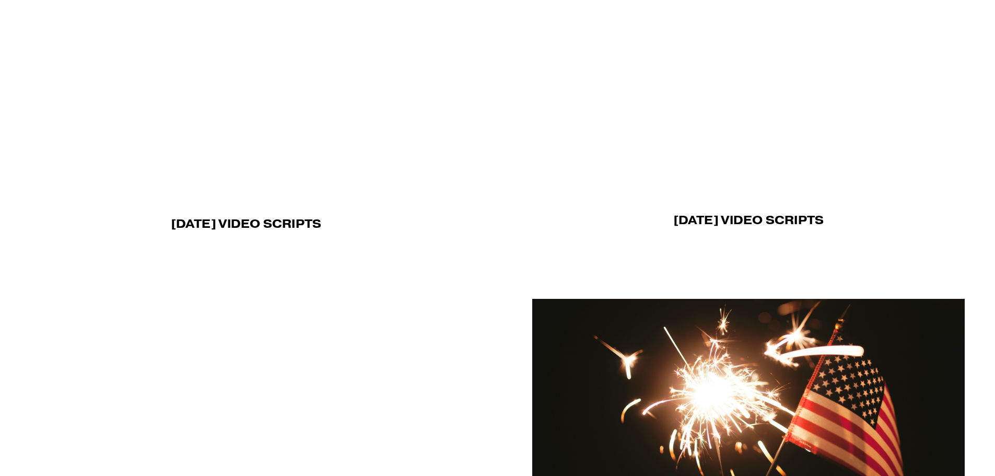
scroll to position [523, 0]
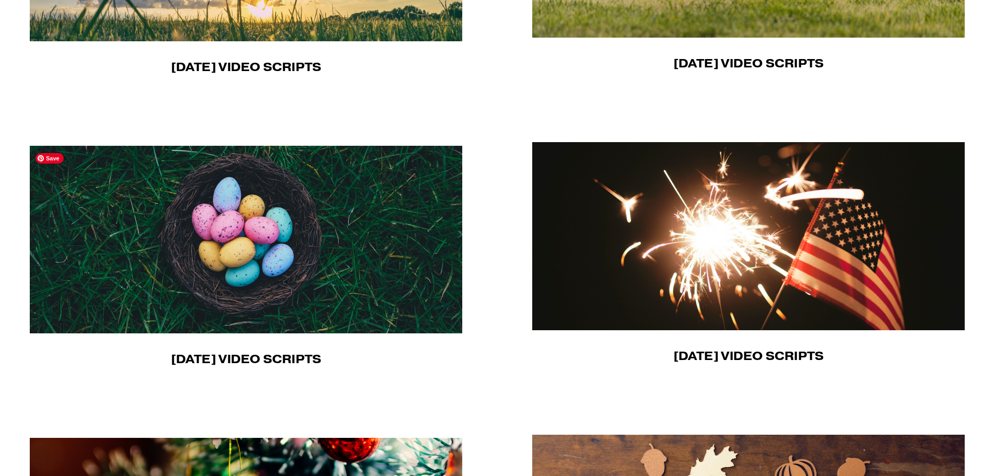
click at [270, 237] on img at bounding box center [246, 240] width 433 height 188
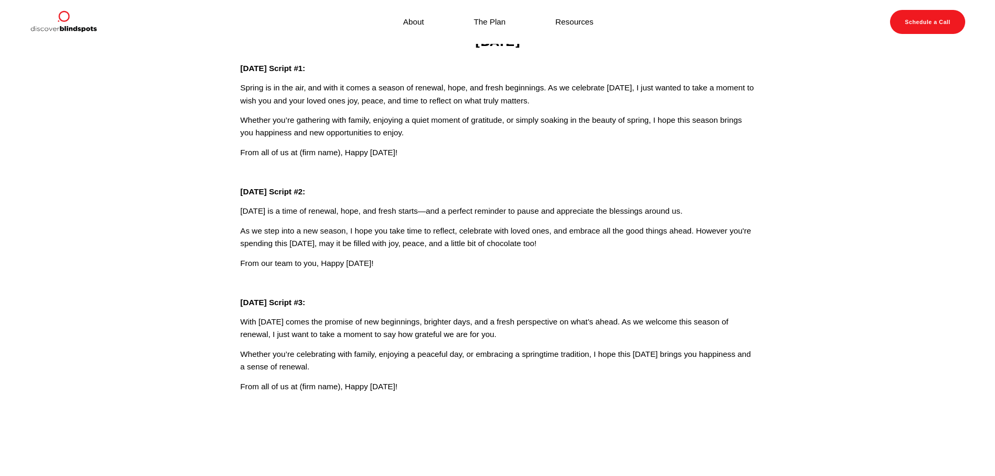
scroll to position [105, 0]
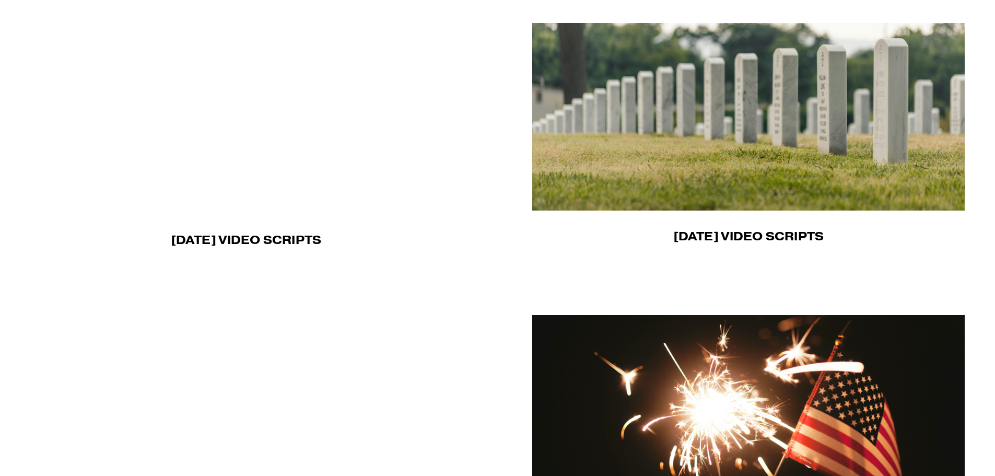
scroll to position [523, 0]
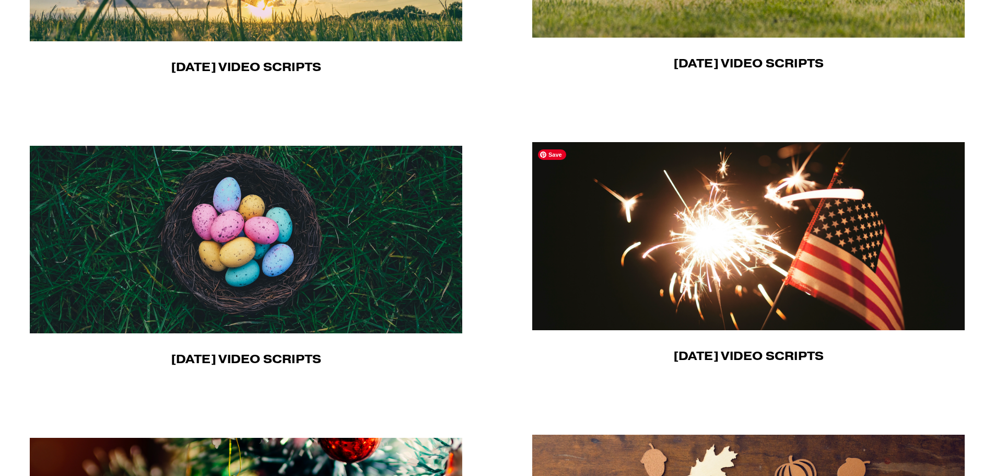
click at [838, 206] on img at bounding box center [748, 236] width 433 height 188
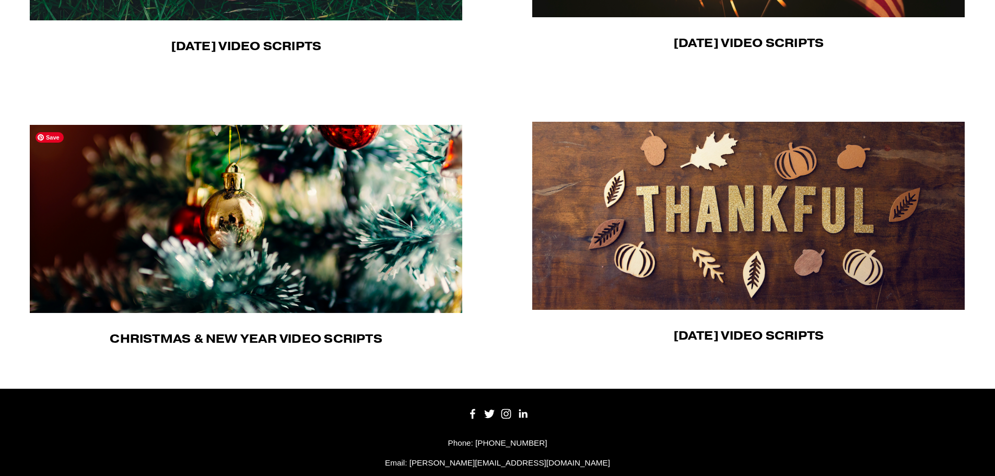
scroll to position [836, 0]
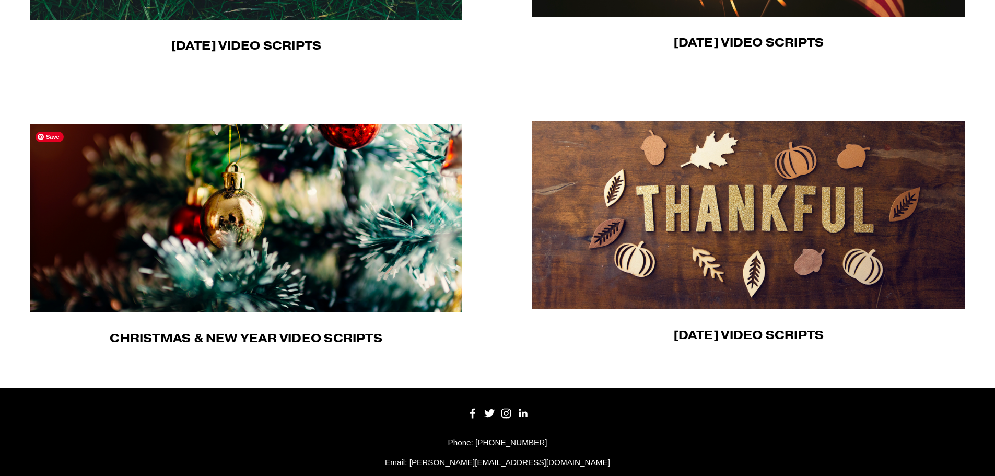
click at [299, 199] on img at bounding box center [246, 218] width 433 height 188
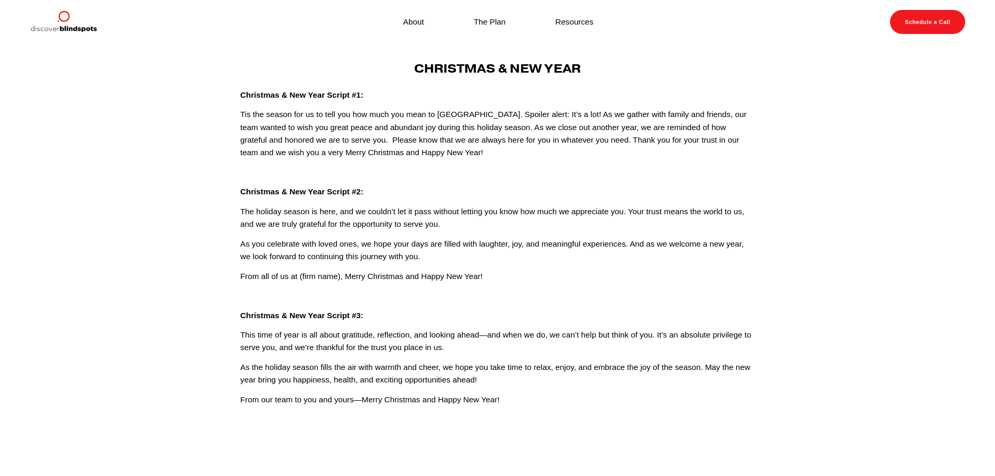
scroll to position [11, 0]
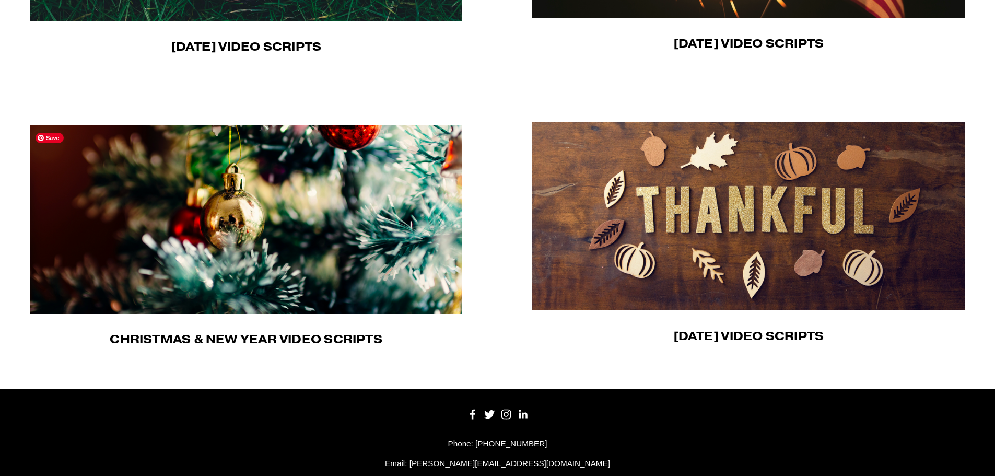
scroll to position [836, 0]
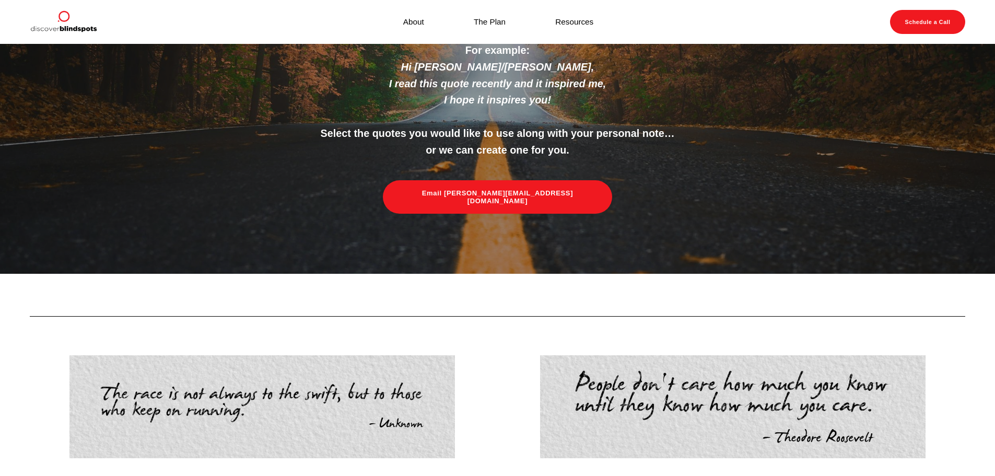
scroll to position [52, 0]
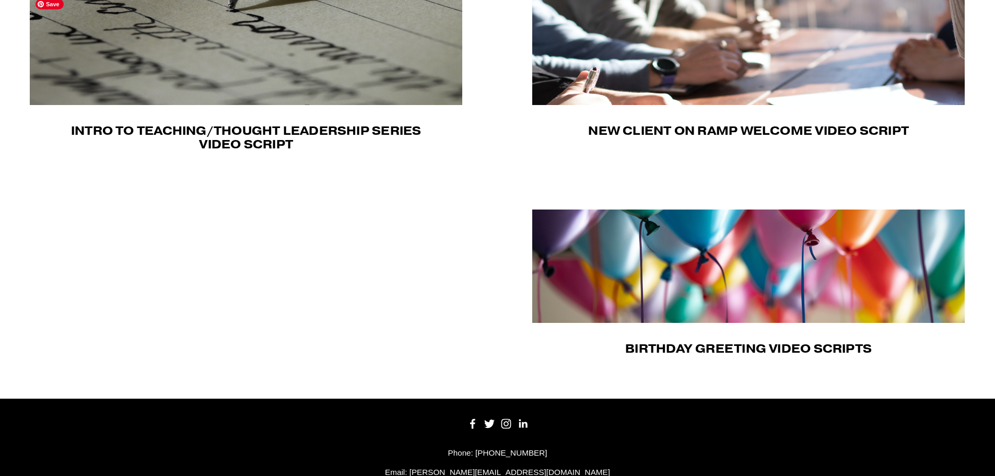
scroll to position [418, 0]
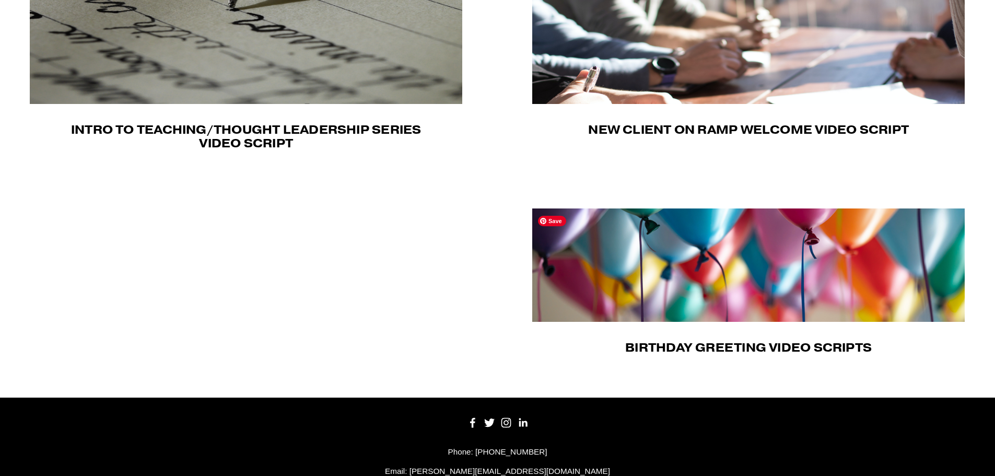
click at [720, 303] on img at bounding box center [748, 265] width 433 height 113
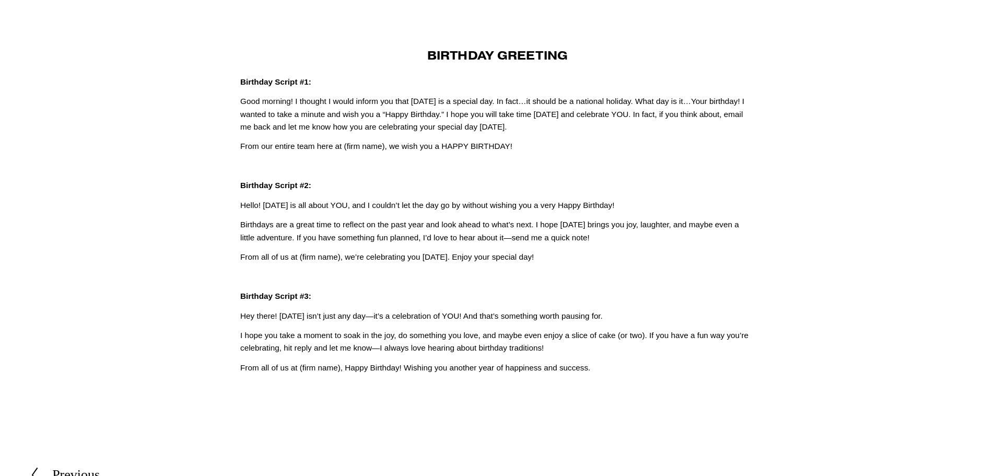
scroll to position [52, 0]
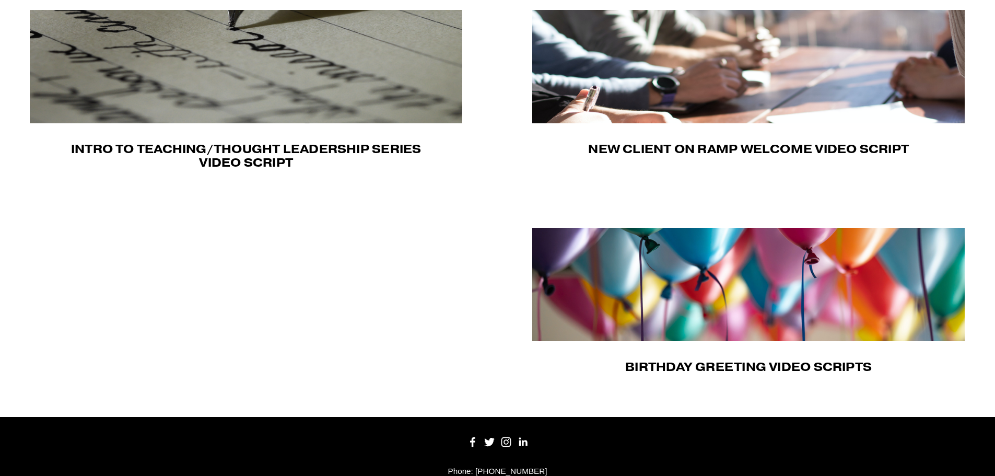
scroll to position [418, 0]
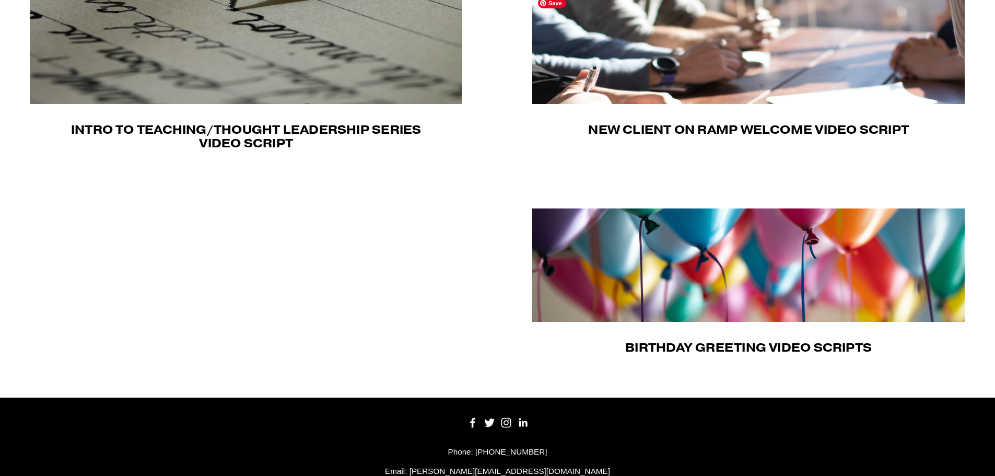
click at [775, 38] on img at bounding box center [748, 47] width 433 height 113
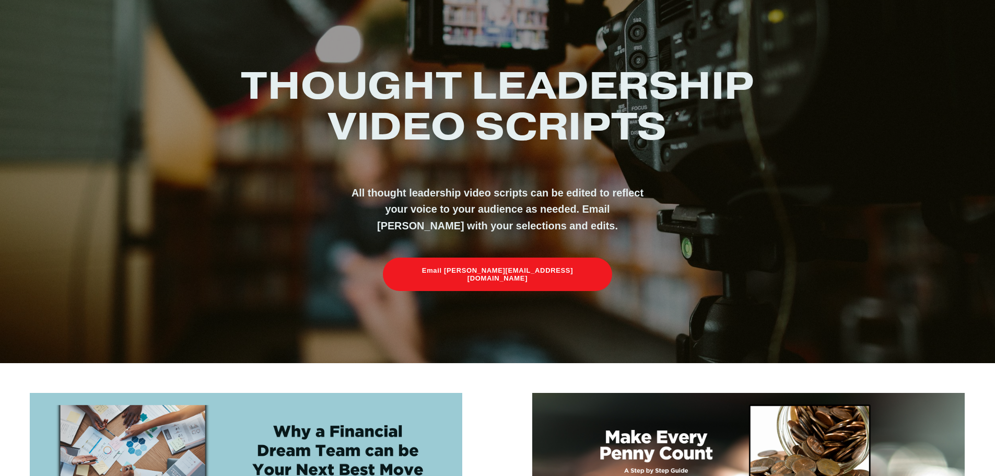
scroll to position [261, 0]
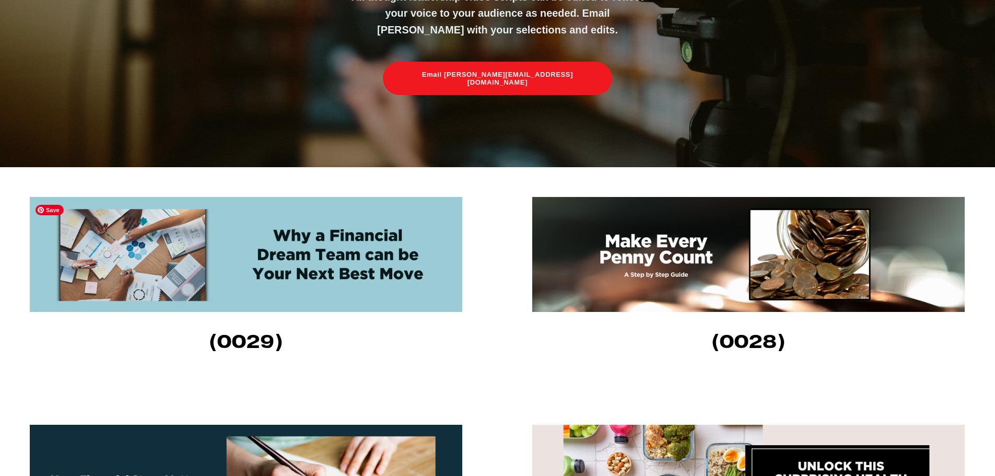
click at [294, 269] on img at bounding box center [246, 254] width 433 height 115
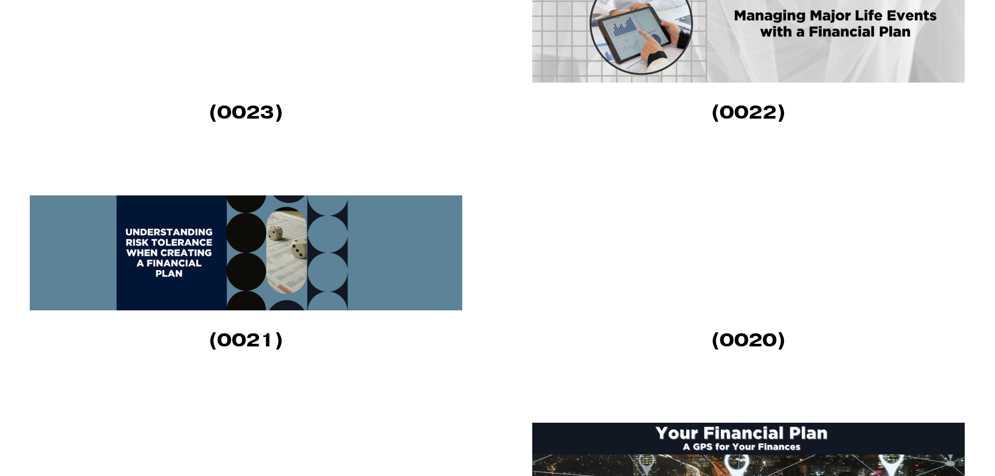
scroll to position [1202, 0]
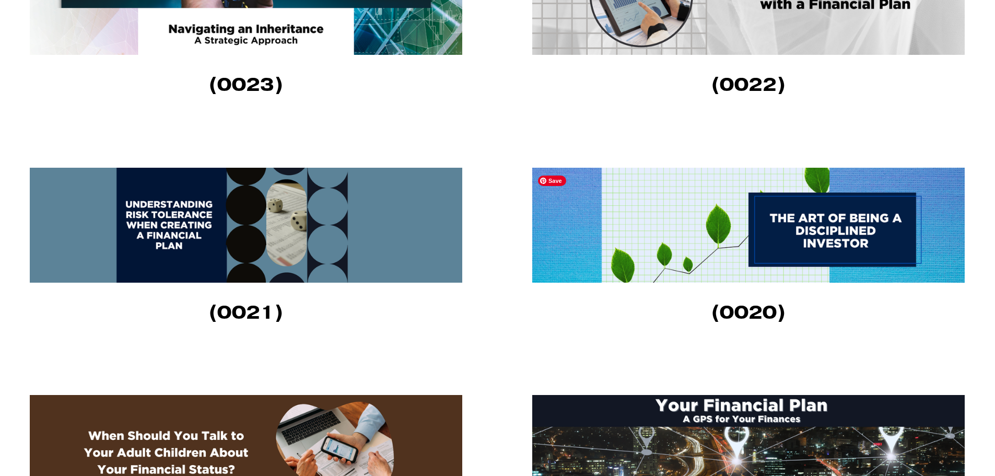
click at [683, 252] on img at bounding box center [748, 225] width 433 height 115
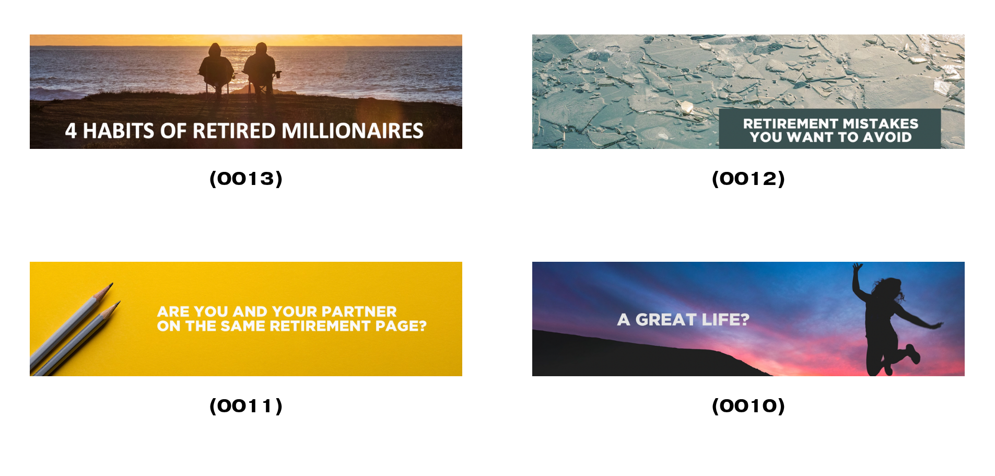
scroll to position [2404, 0]
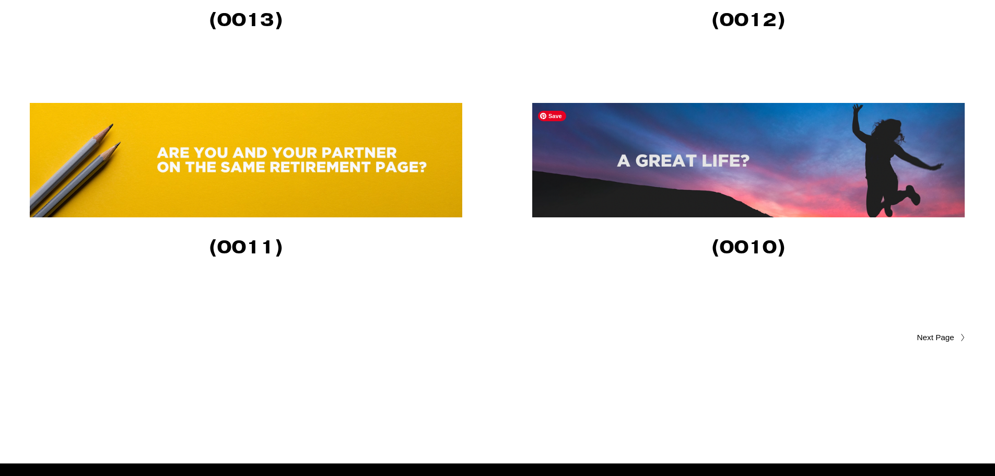
click at [686, 174] on img at bounding box center [748, 160] width 433 height 114
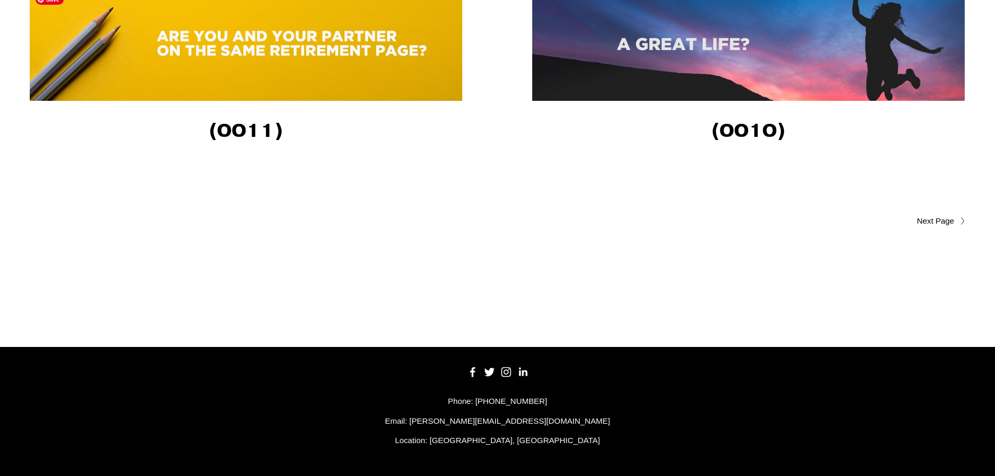
scroll to position [2525, 0]
click at [924, 217] on span "Older Posts" at bounding box center [915, 221] width 79 height 13
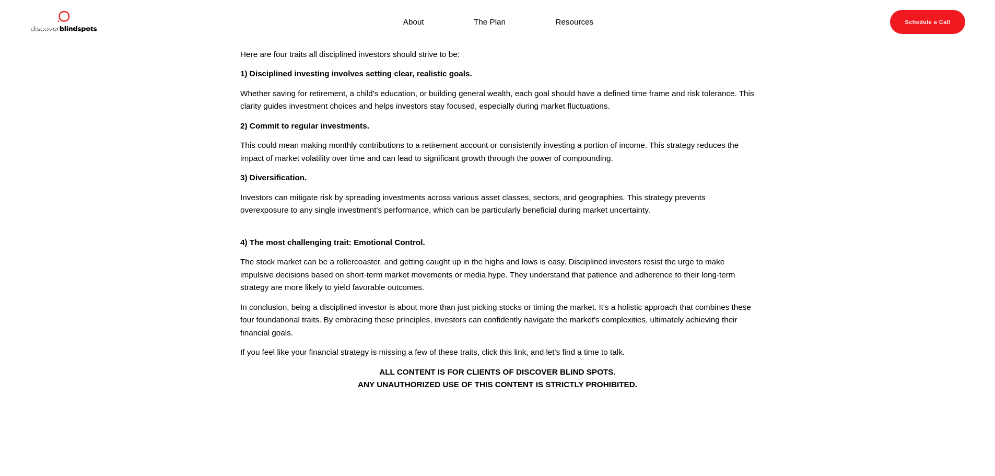
scroll to position [157, 0]
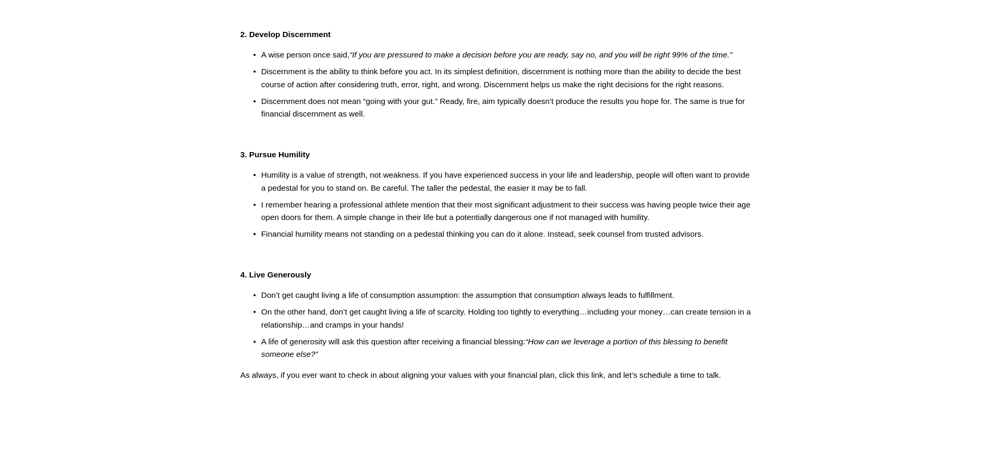
scroll to position [261, 0]
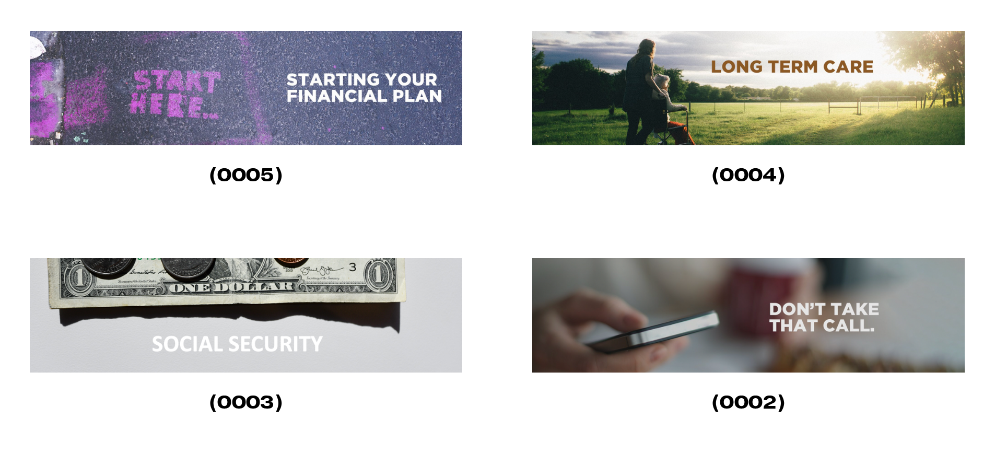
scroll to position [888, 0]
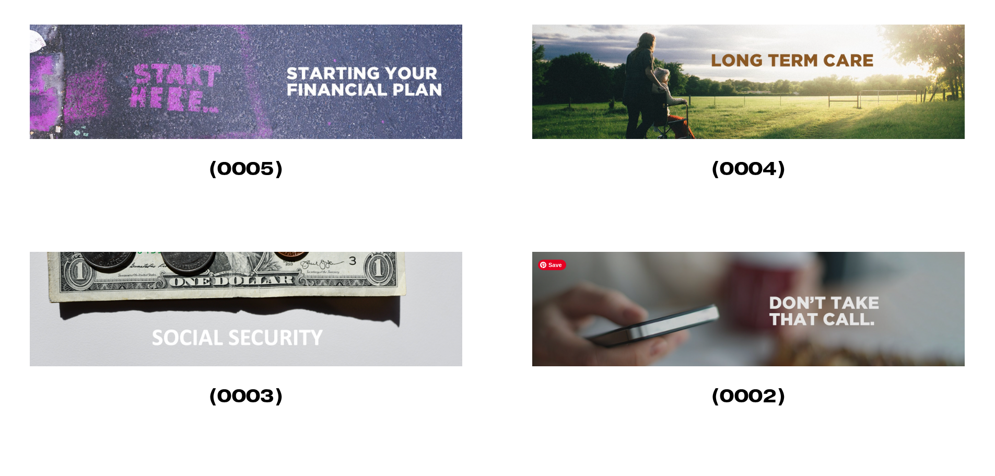
click at [713, 298] on img at bounding box center [748, 309] width 433 height 114
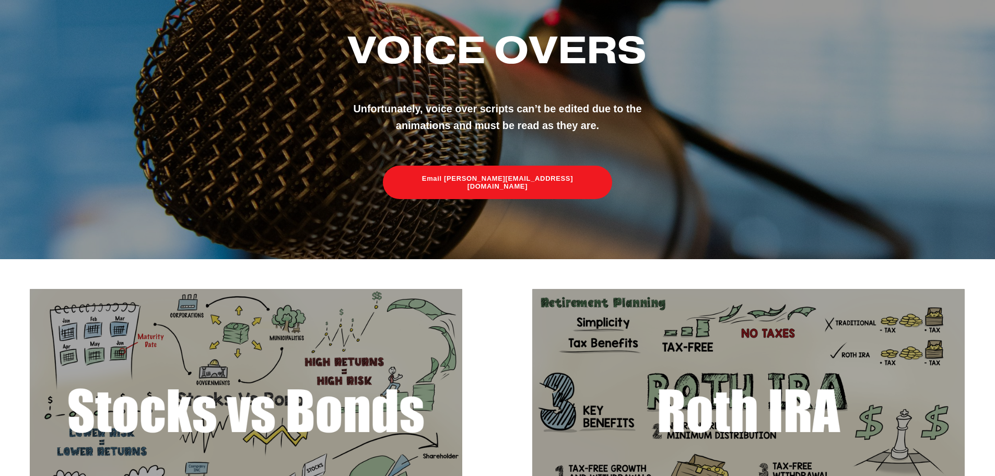
scroll to position [261, 0]
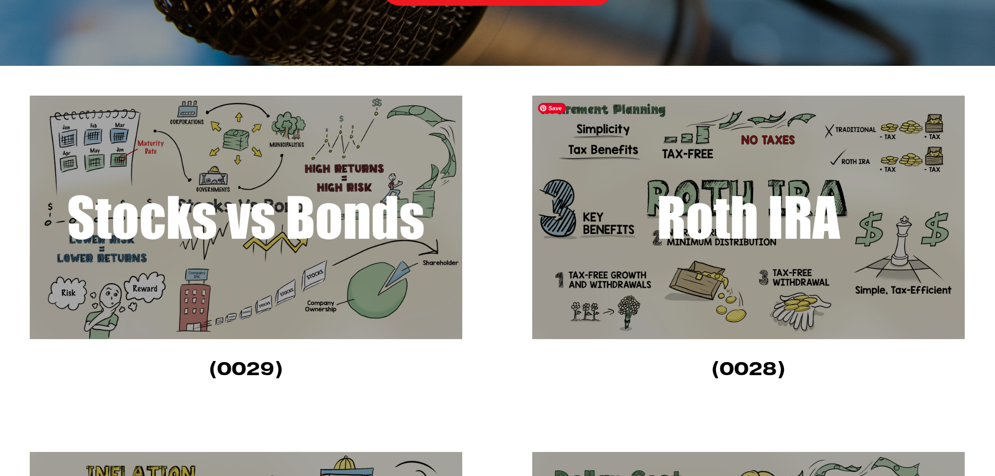
click at [757, 164] on img at bounding box center [748, 218] width 433 height 244
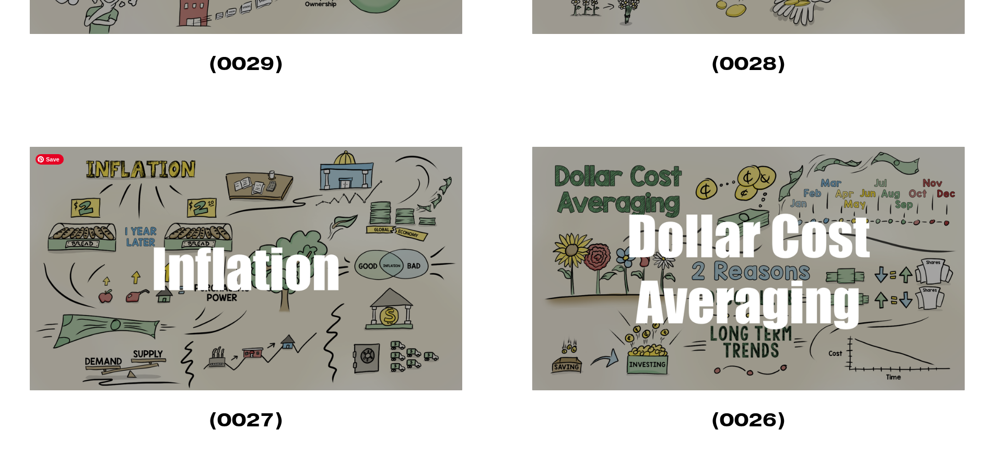
scroll to position [575, 0]
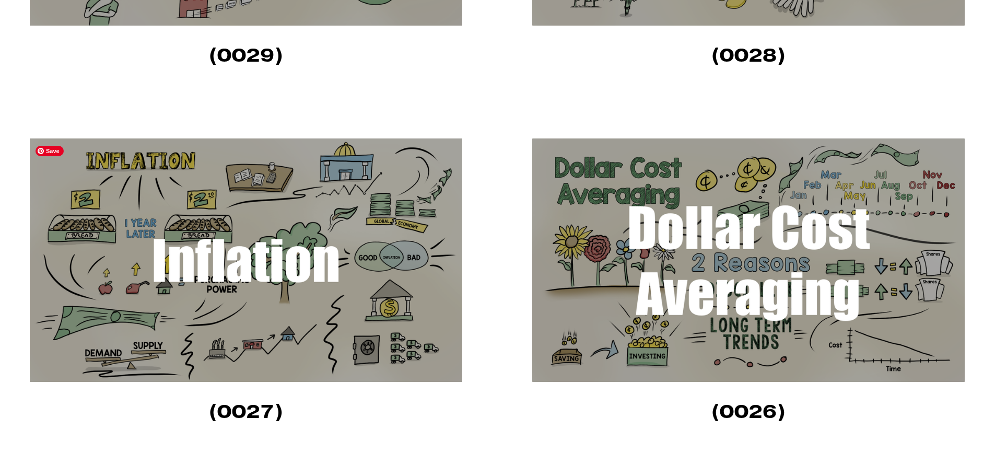
click at [187, 284] on img at bounding box center [246, 260] width 433 height 244
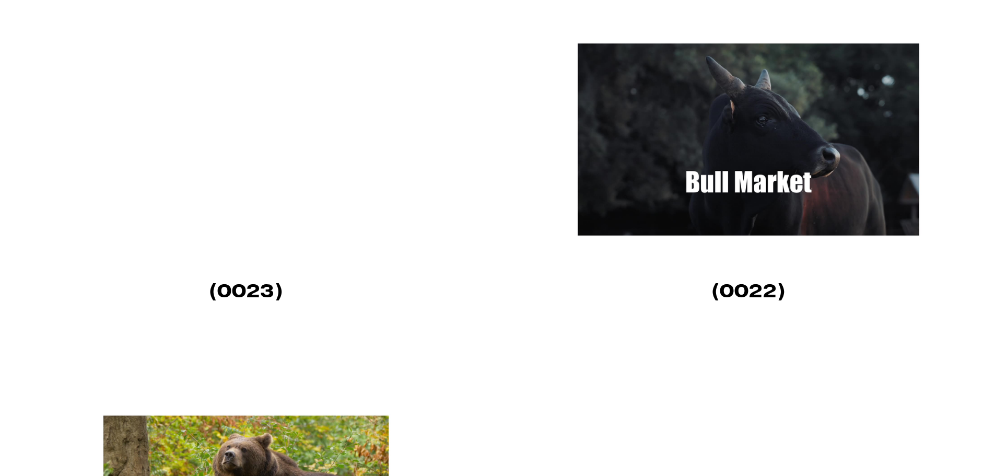
scroll to position [1411, 0]
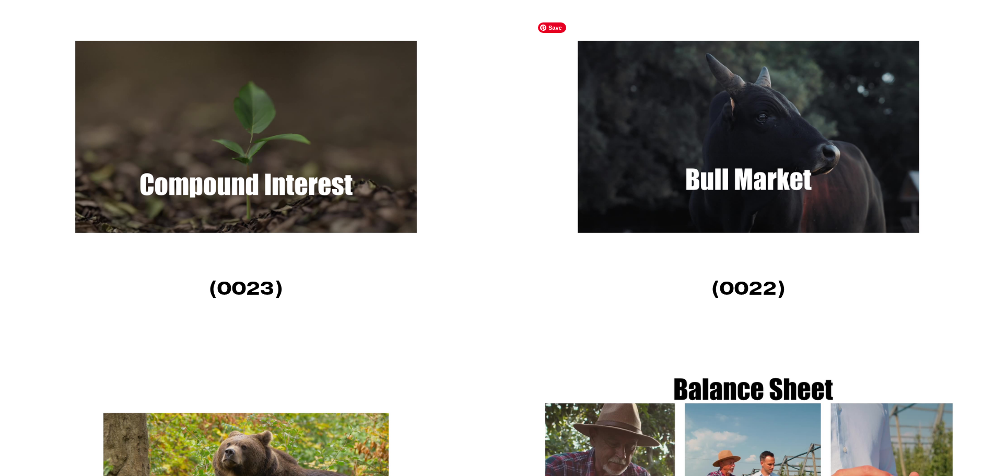
click at [808, 137] on img at bounding box center [748, 137] width 433 height 244
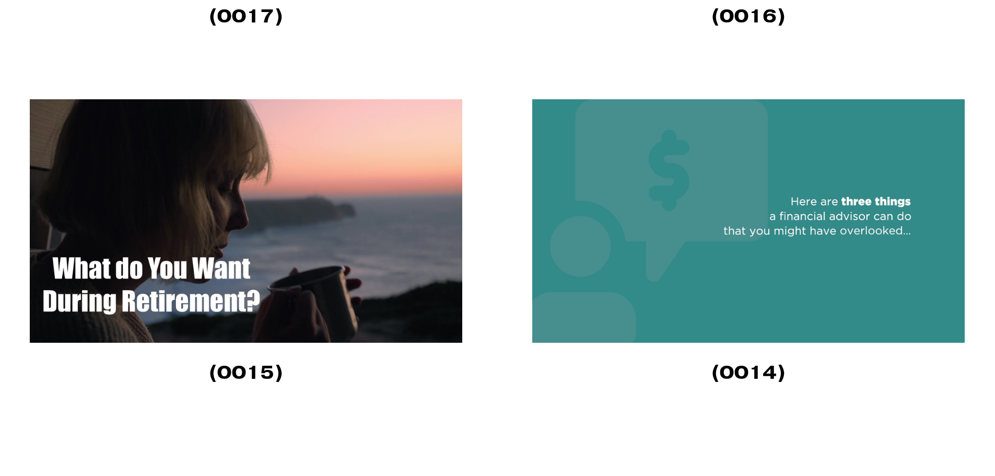
scroll to position [2770, 0]
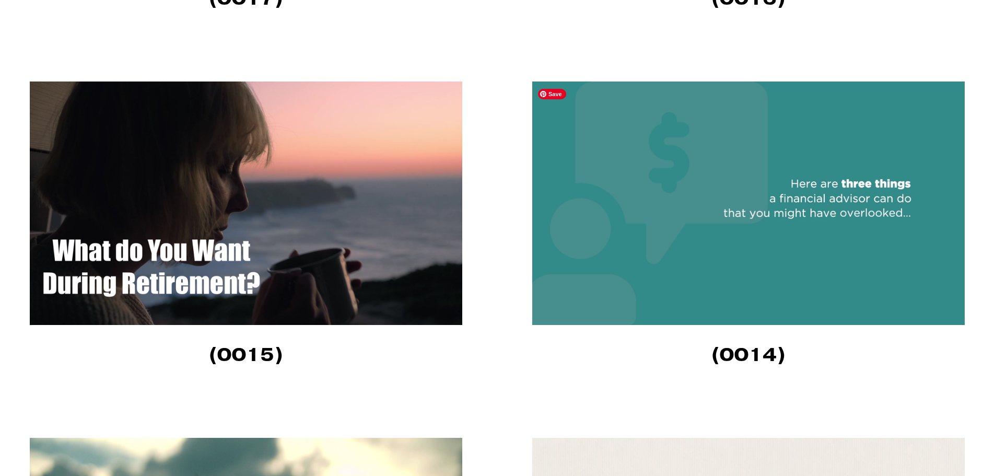
click at [672, 220] on img at bounding box center [748, 204] width 433 height 244
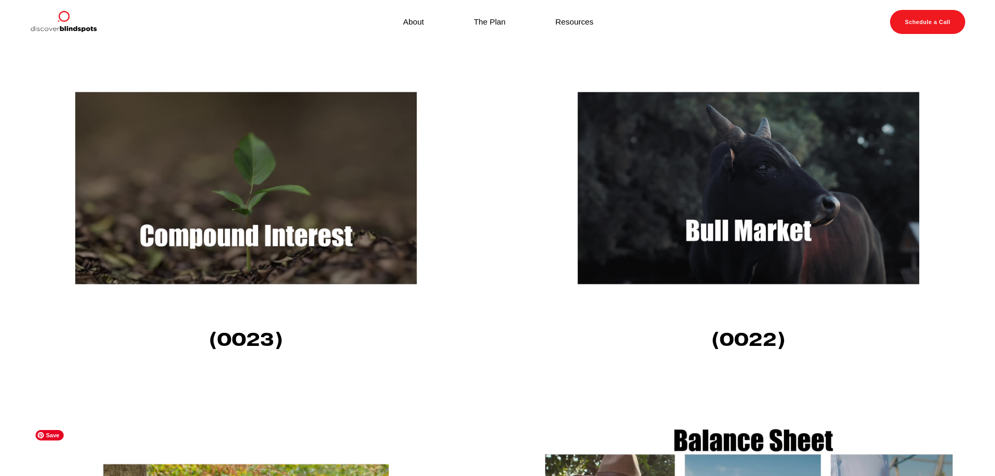
scroll to position [1359, 0]
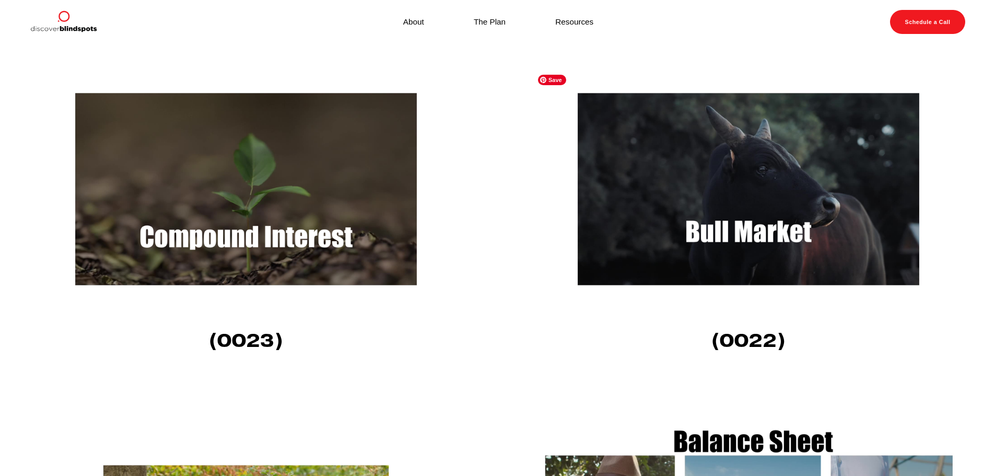
click at [633, 204] on img at bounding box center [748, 189] width 433 height 244
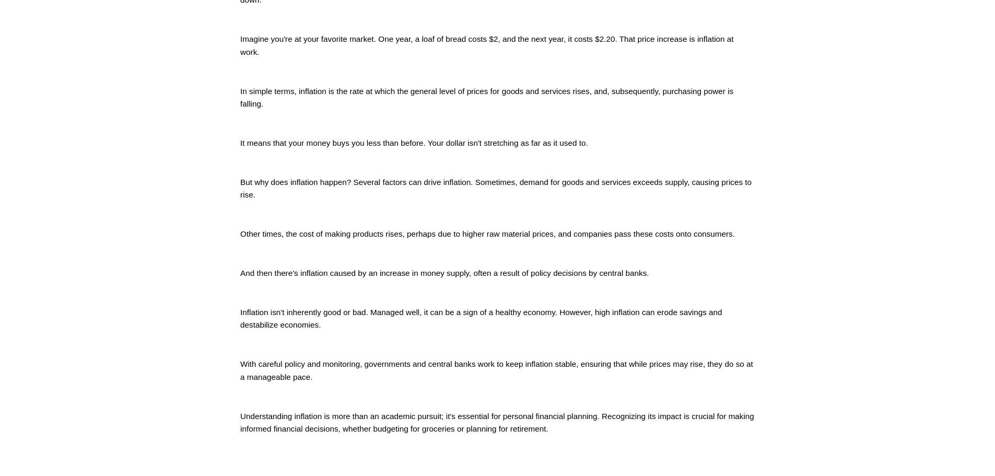
scroll to position [470, 0]
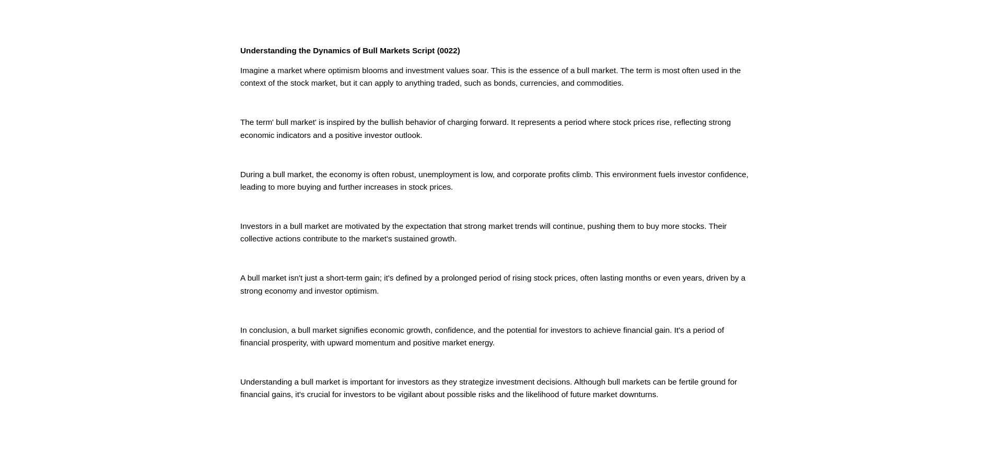
scroll to position [366, 0]
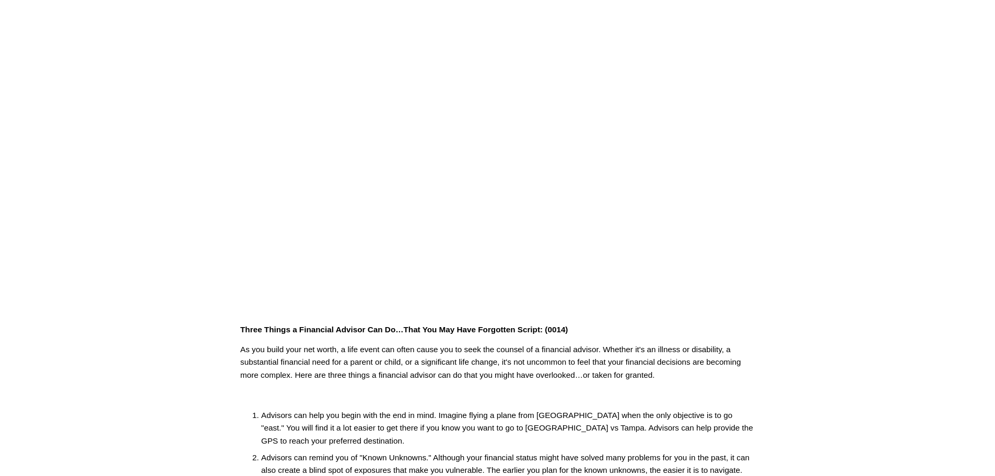
scroll to position [52, 0]
